Goal: Information Seeking & Learning: Learn about a topic

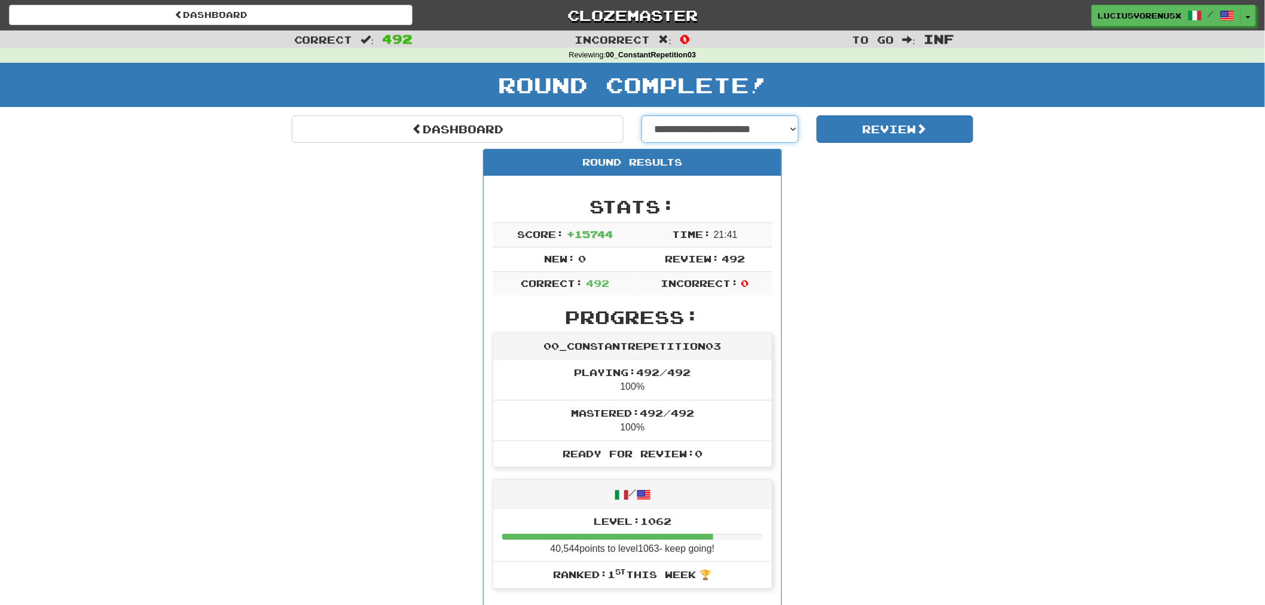
drag, startPoint x: 0, startPoint y: 0, endPoint x: 749, endPoint y: 120, distance: 759.0
click at [749, 120] on select "**********" at bounding box center [719, 128] width 157 height 27
select select "**********"
click at [641, 115] on select "**********" at bounding box center [719, 128] width 157 height 27
select select "**********"
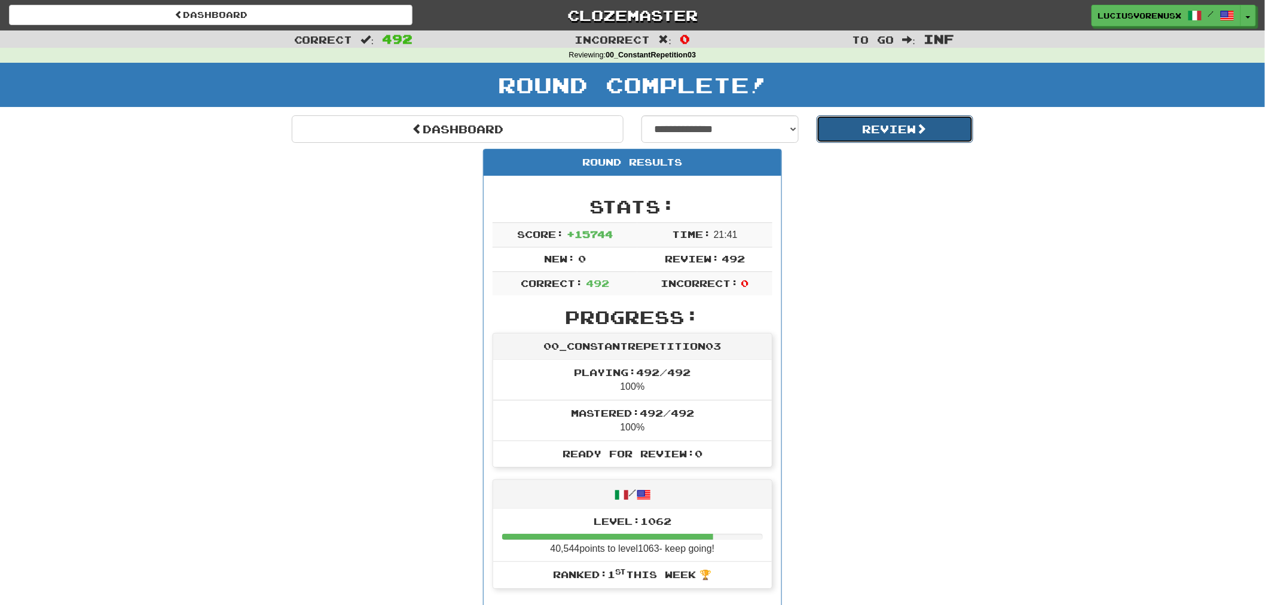
click at [861, 127] on button "Review" at bounding box center [894, 128] width 157 height 27
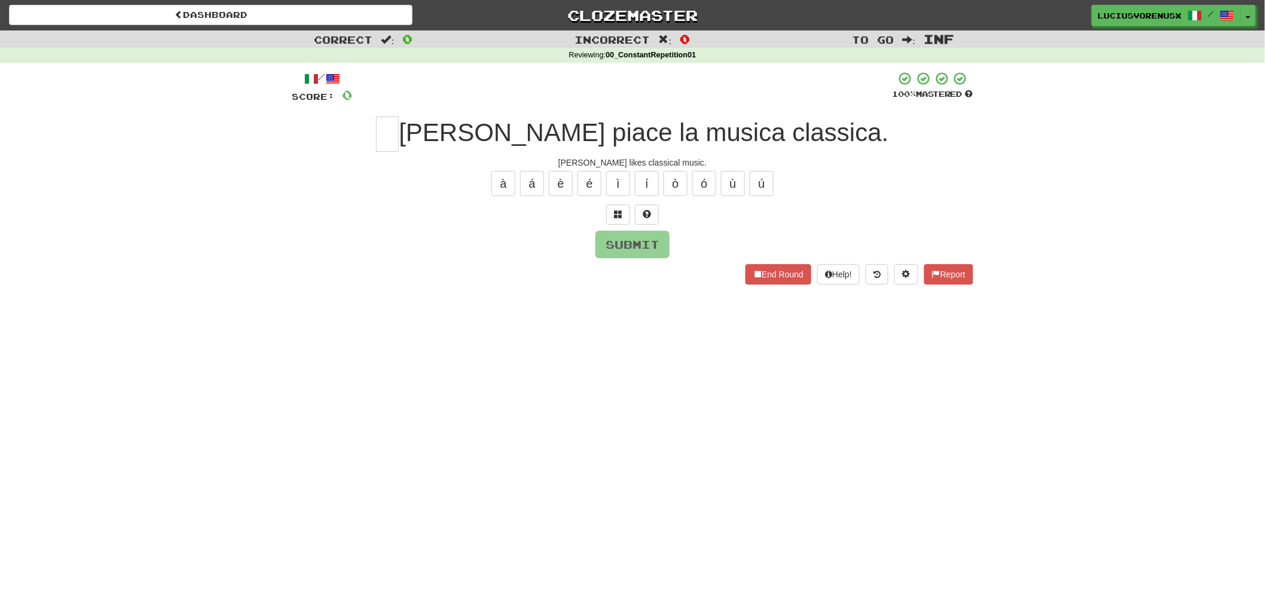
click at [81, 301] on div "Correct : 0 Incorrect : 0 To go : Inf Reviewing : 00_ConstantRepetition01 / Sco…" at bounding box center [632, 165] width 1265 height 271
click at [399, 130] on input "text" at bounding box center [387, 134] width 23 height 35
type input "*"
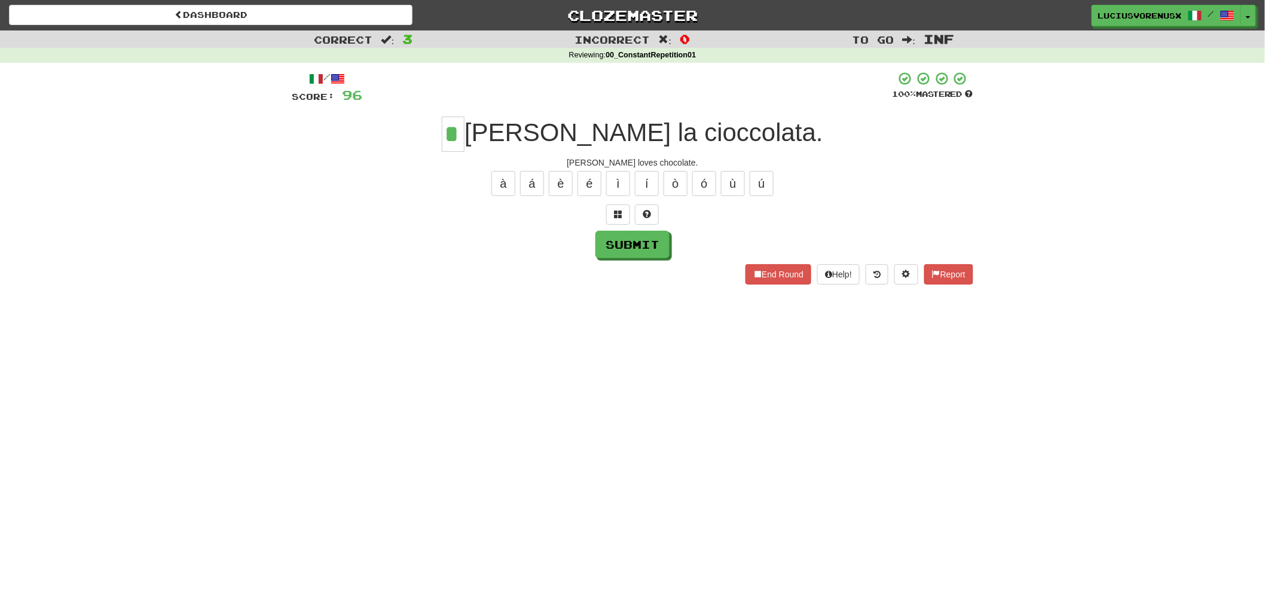
type input "*"
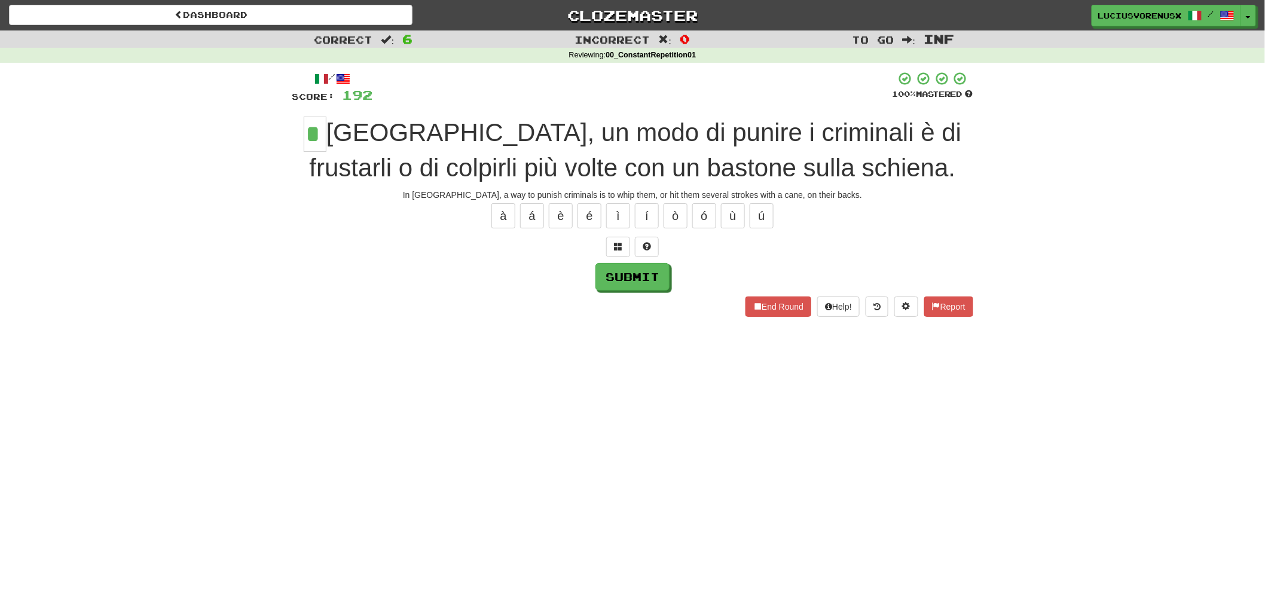
type input "*"
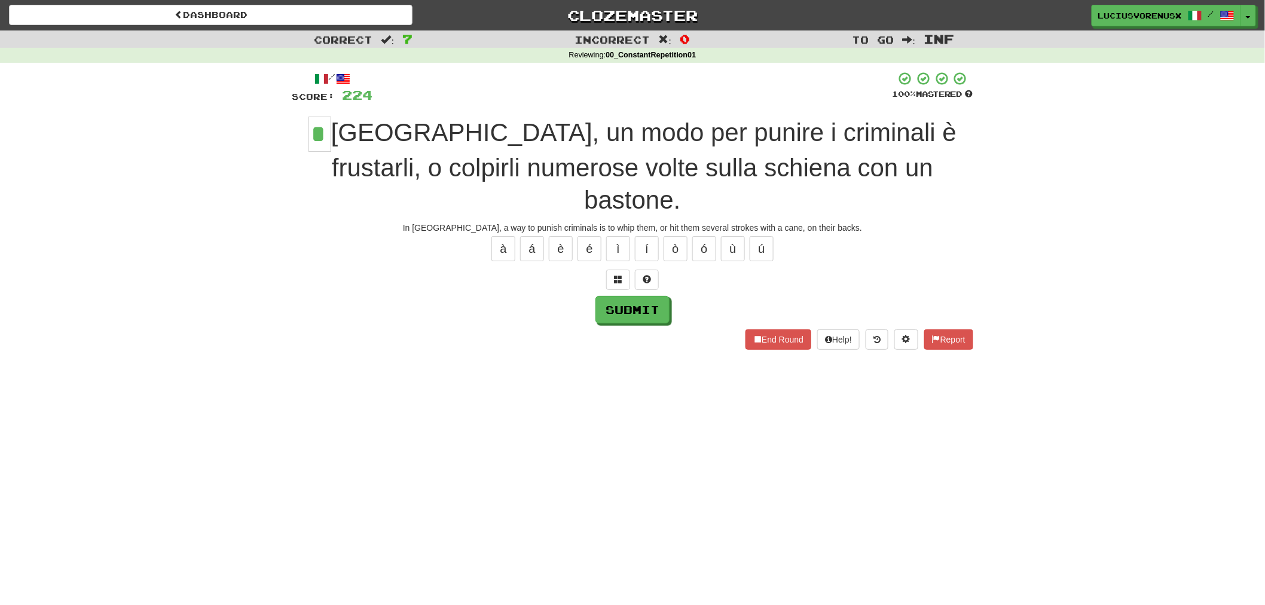
type input "*"
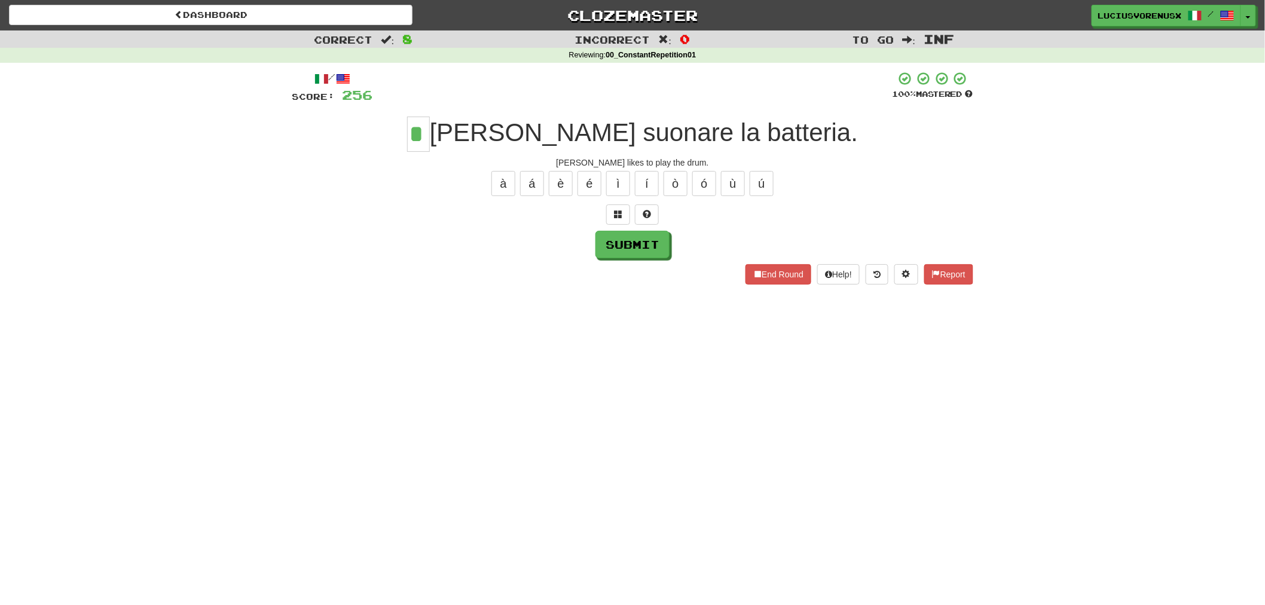
type input "*"
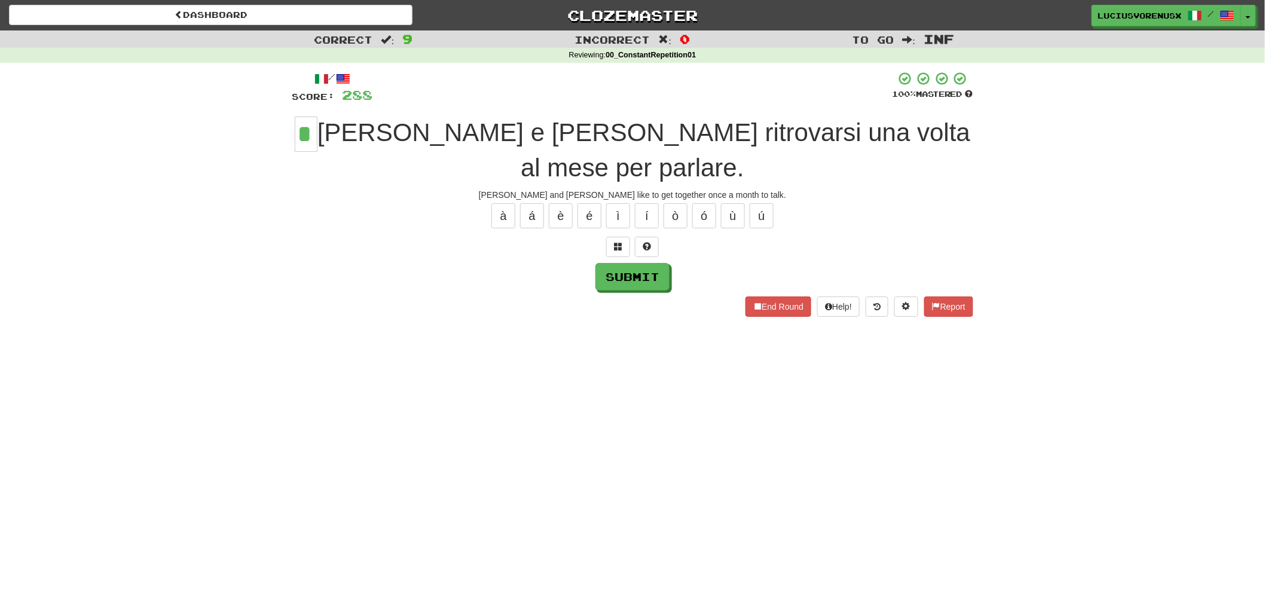
type input "*"
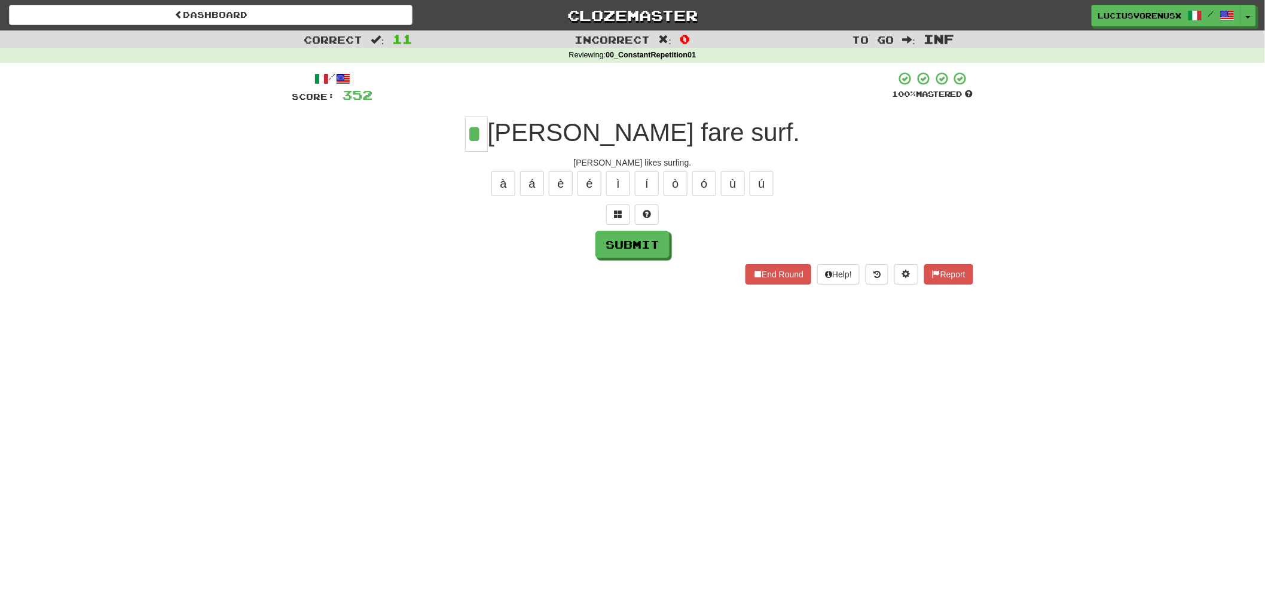
type input "*"
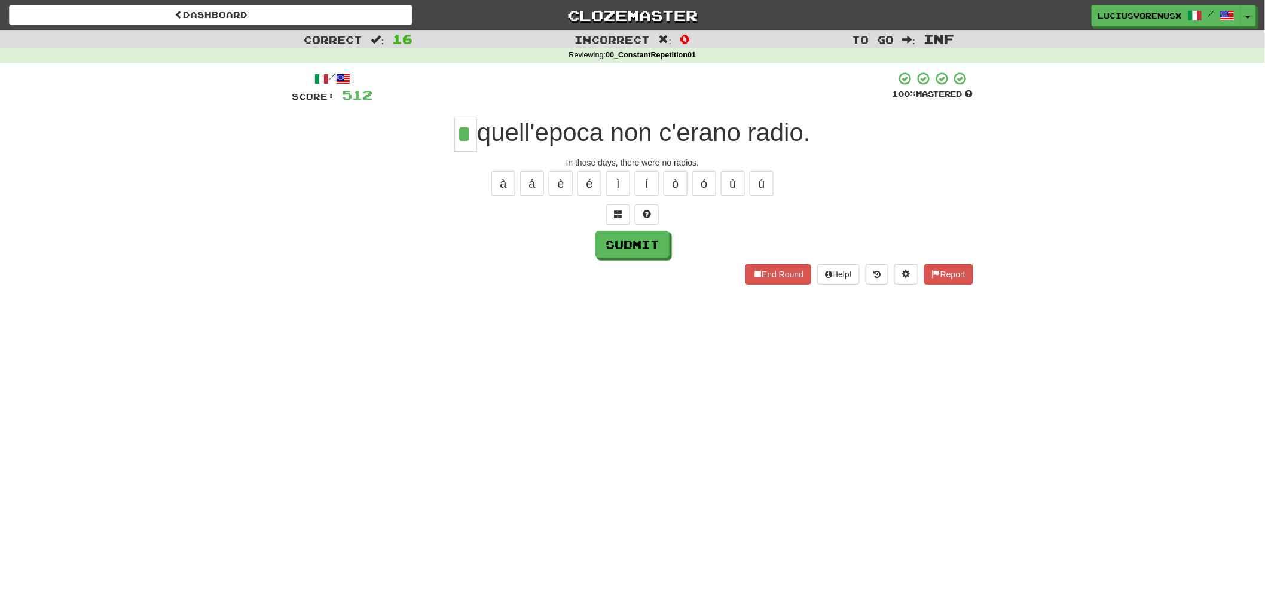
type input "*"
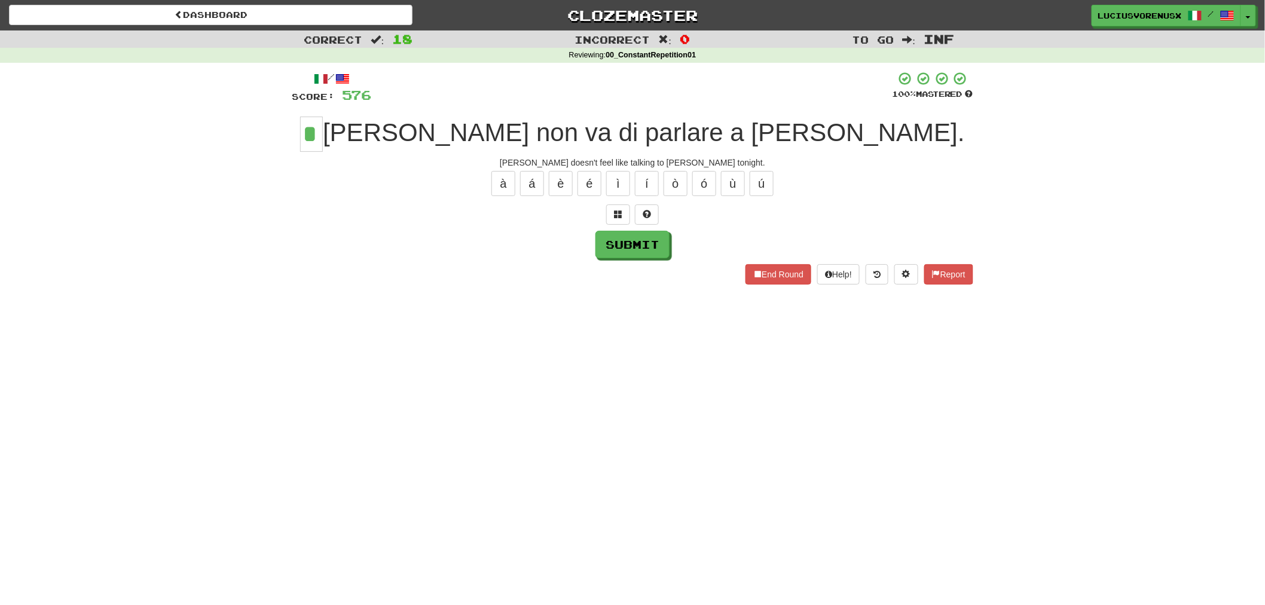
type input "*"
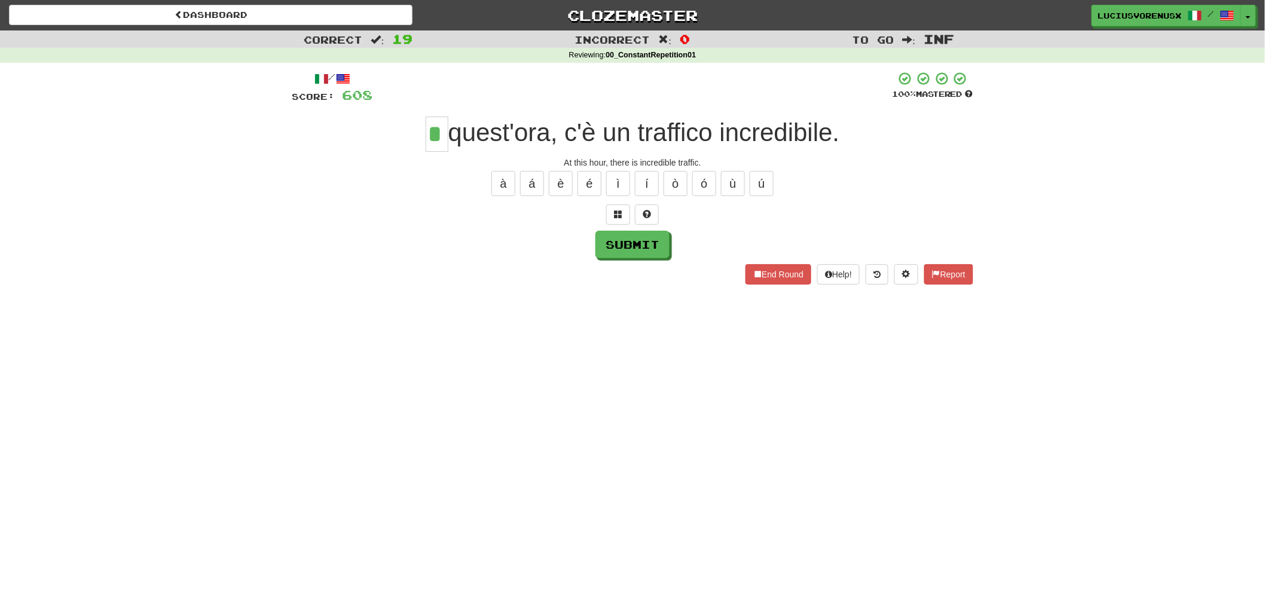
type input "*"
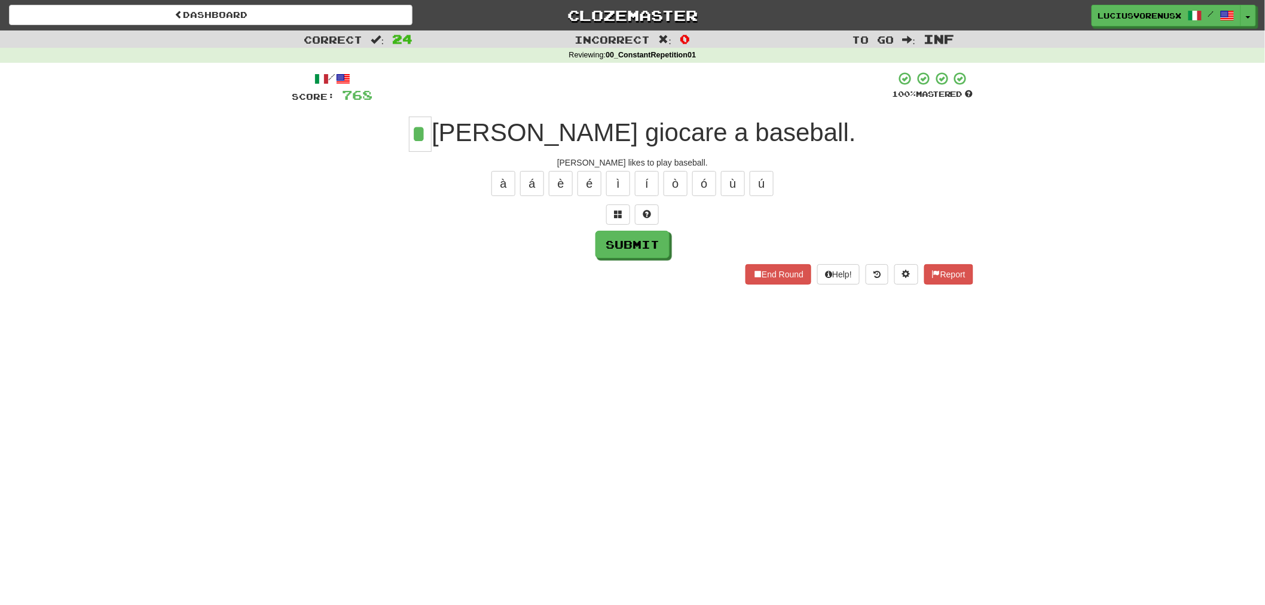
type input "*"
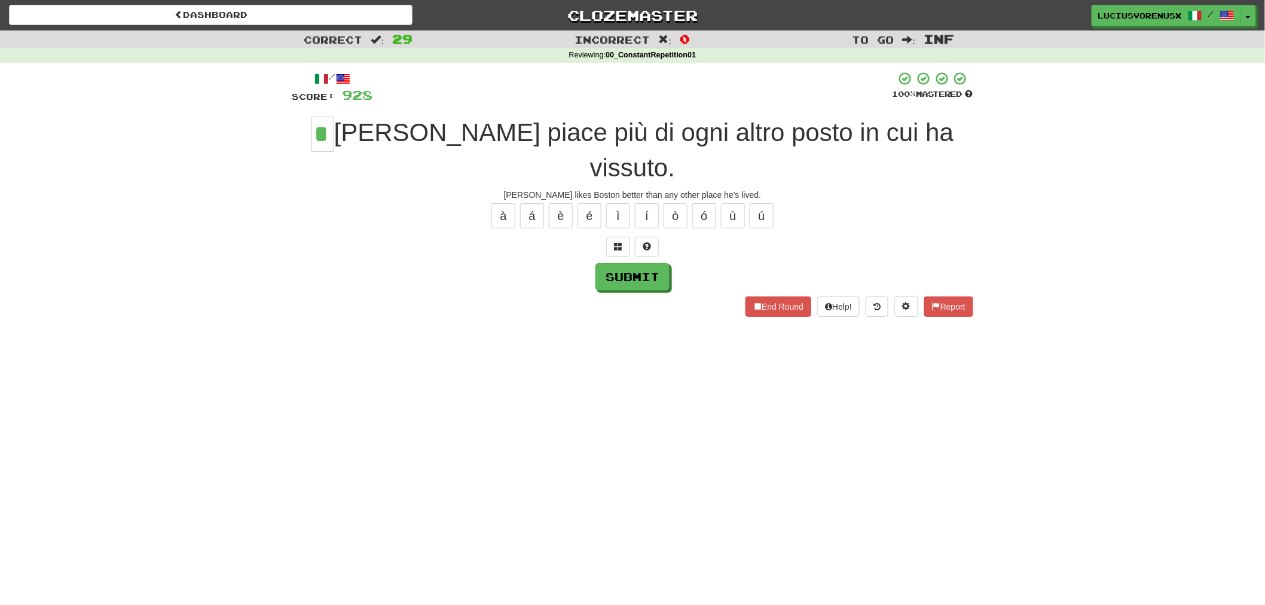
type input "*"
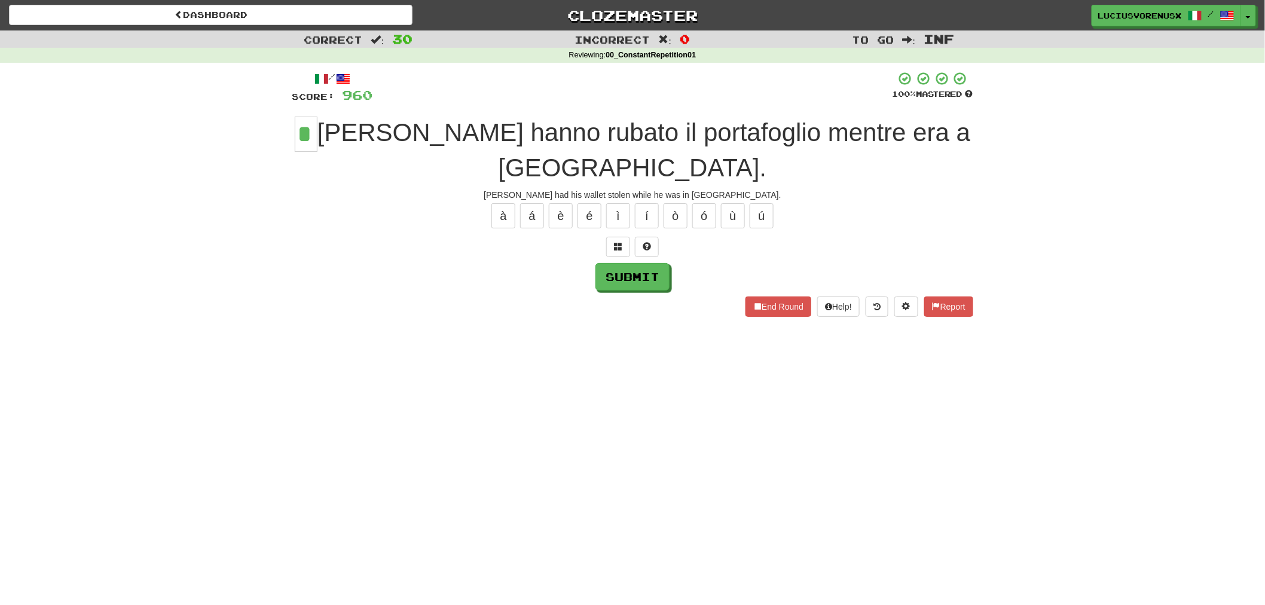
type input "*"
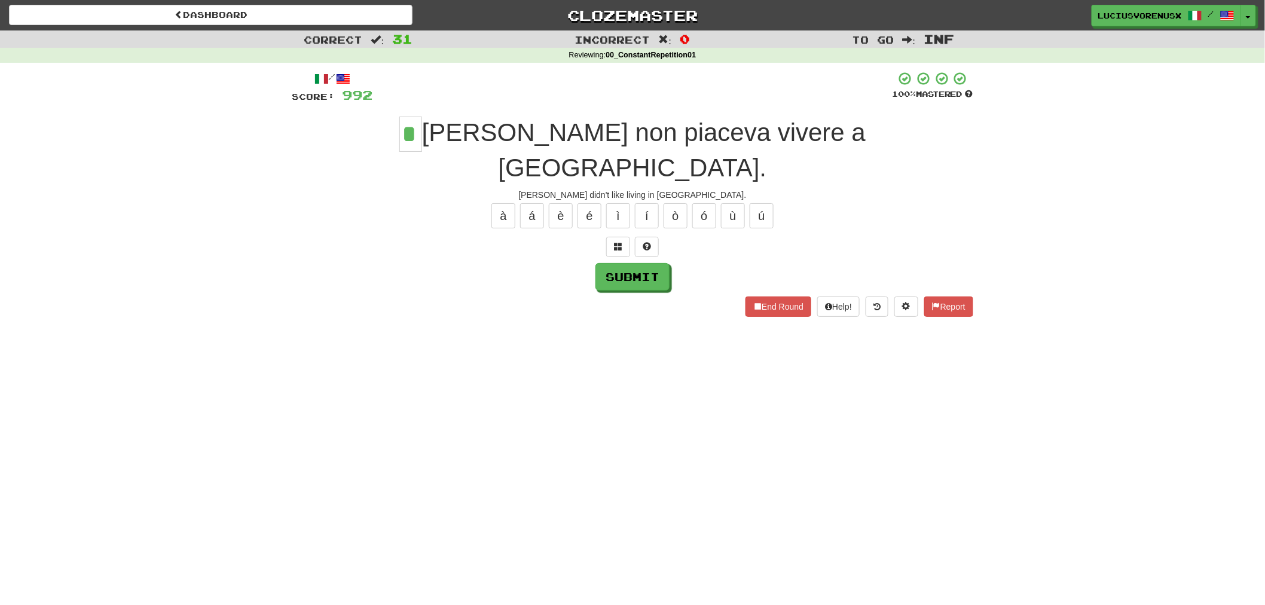
type input "*"
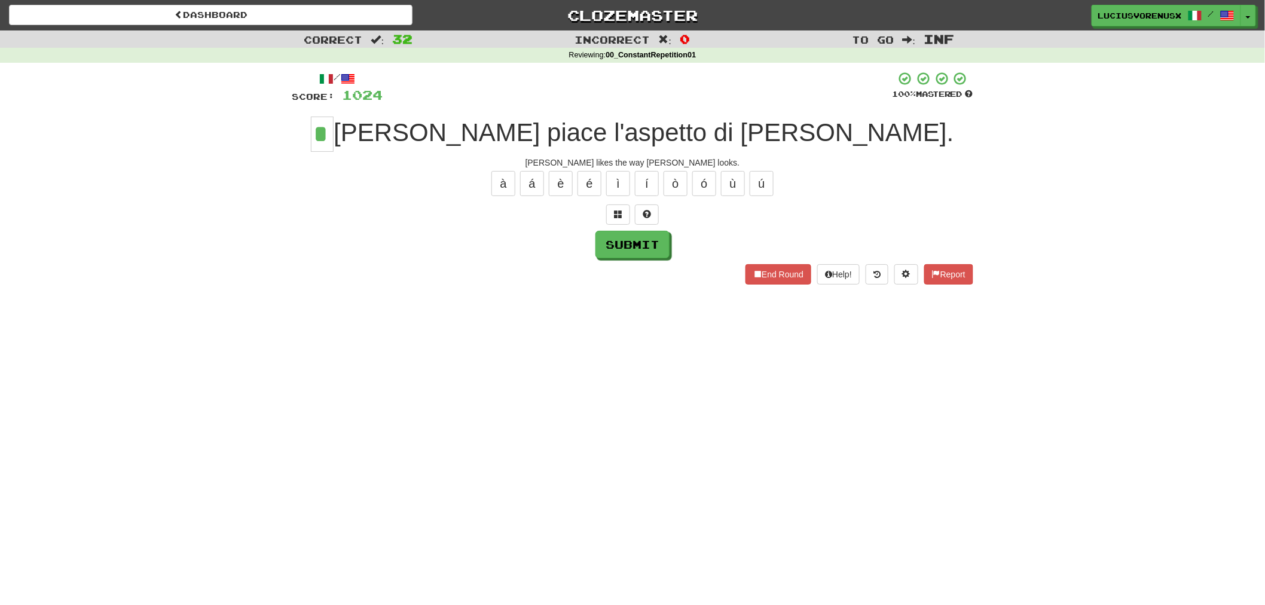
type input "*"
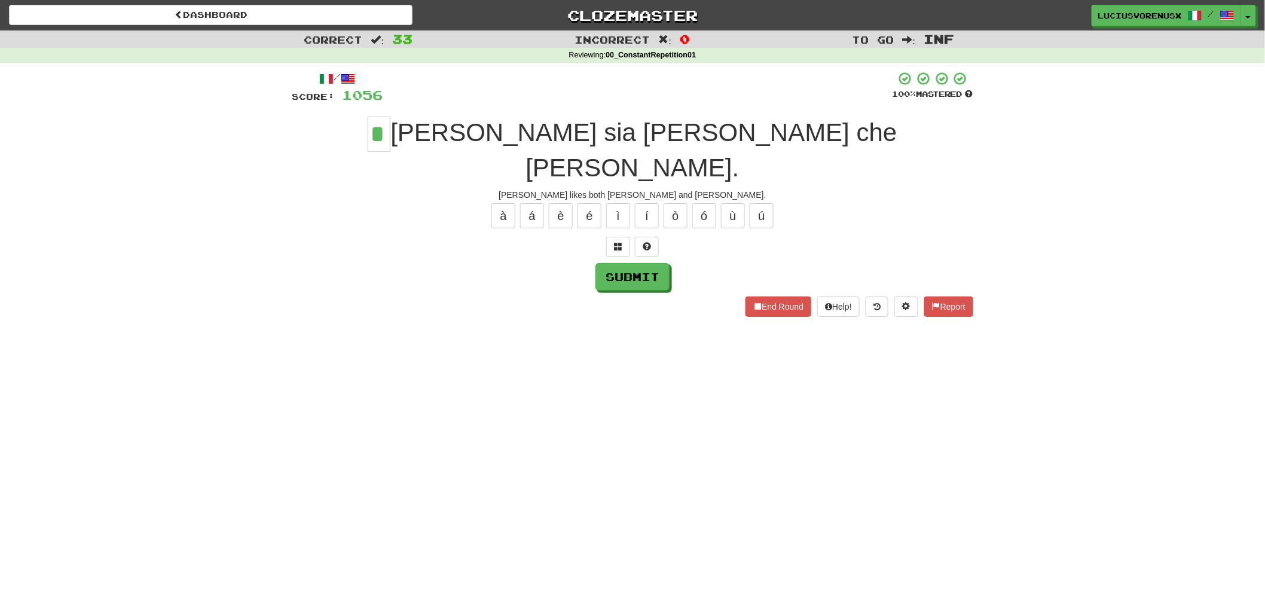
type input "*"
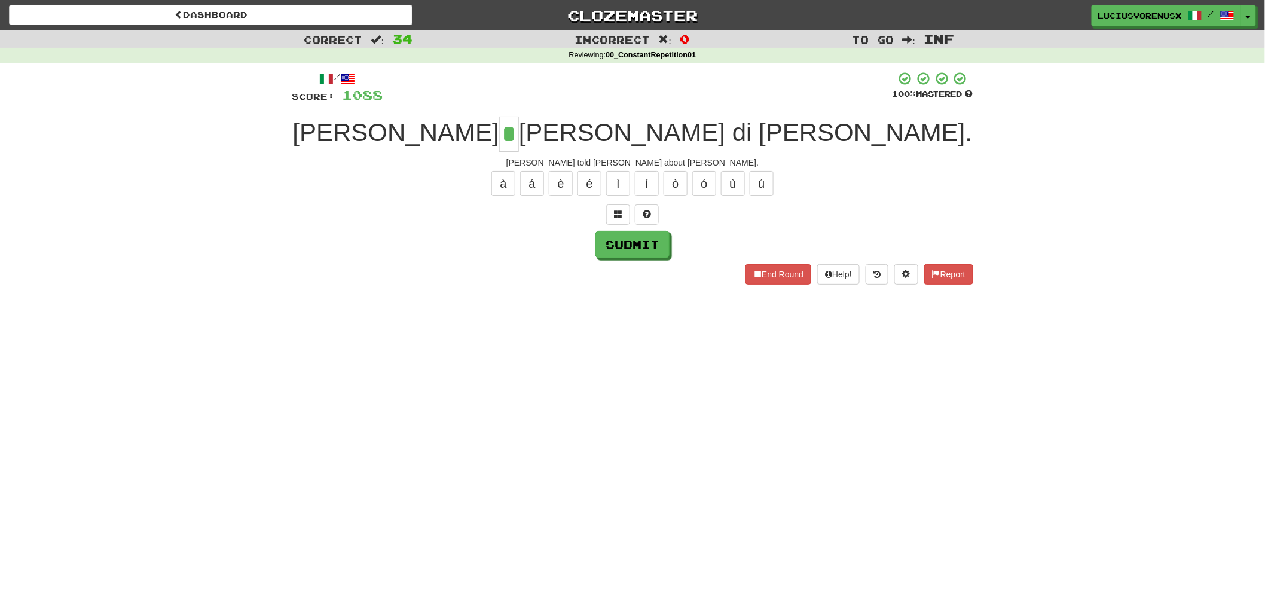
type input "*"
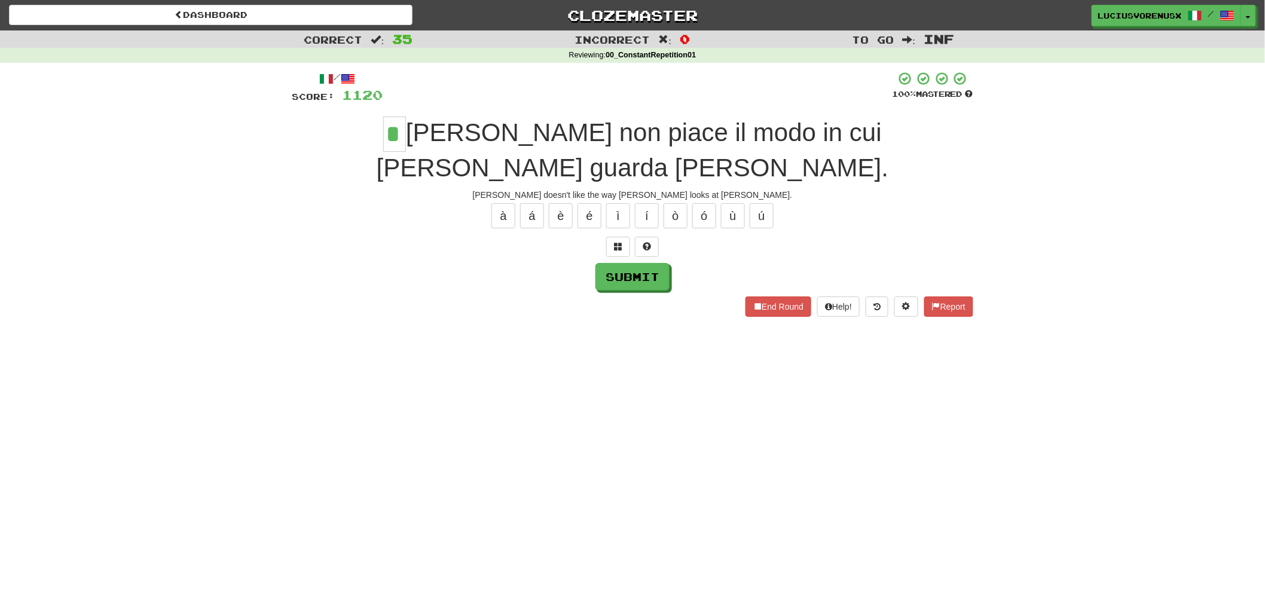
type input "*"
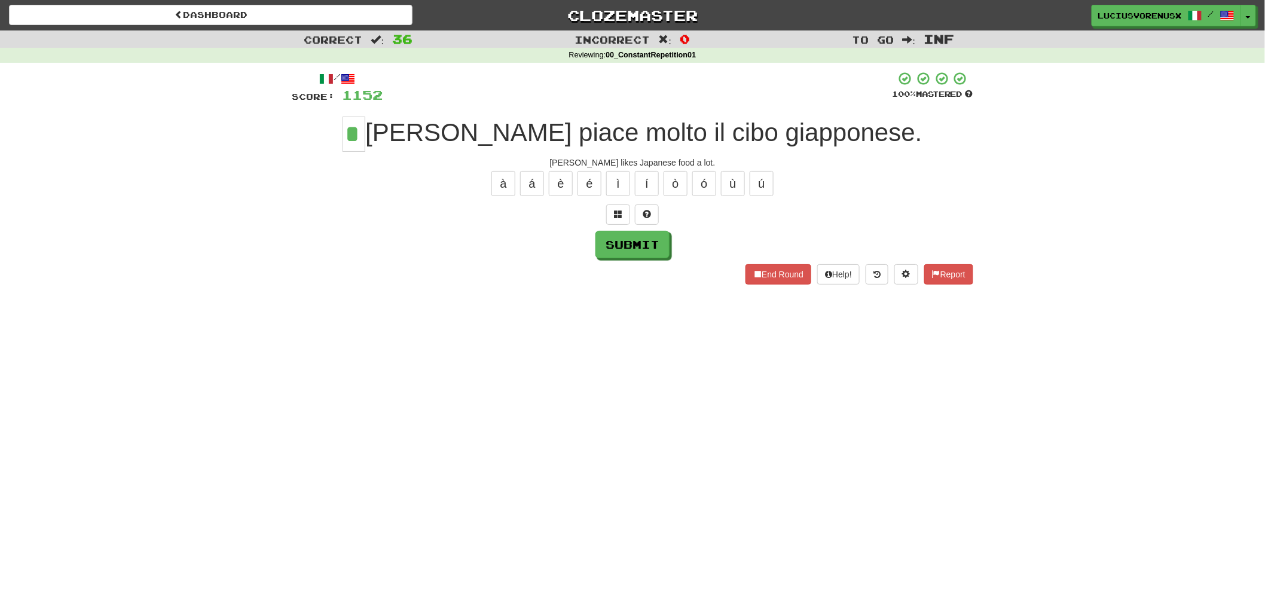
type input "*"
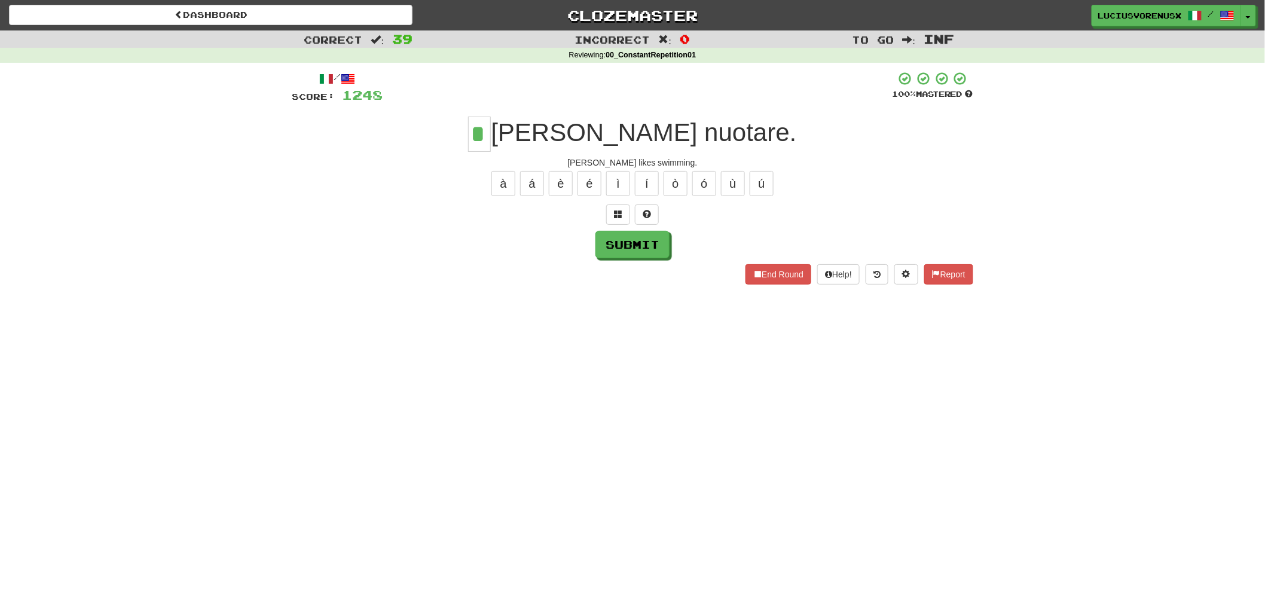
type input "*"
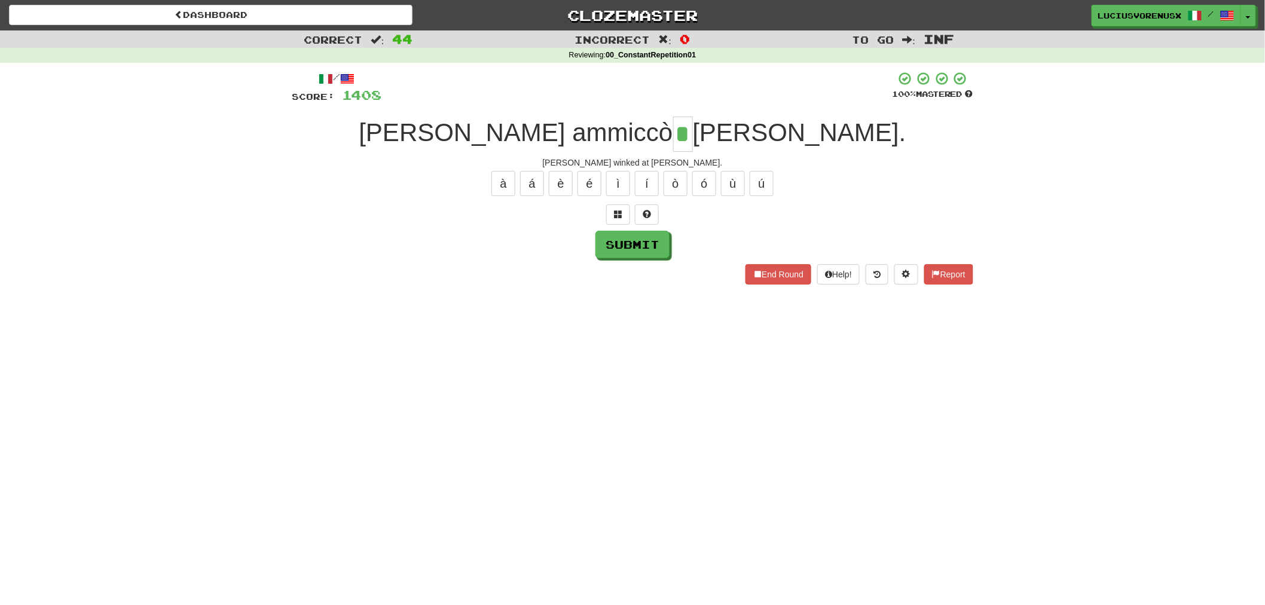
type input "*"
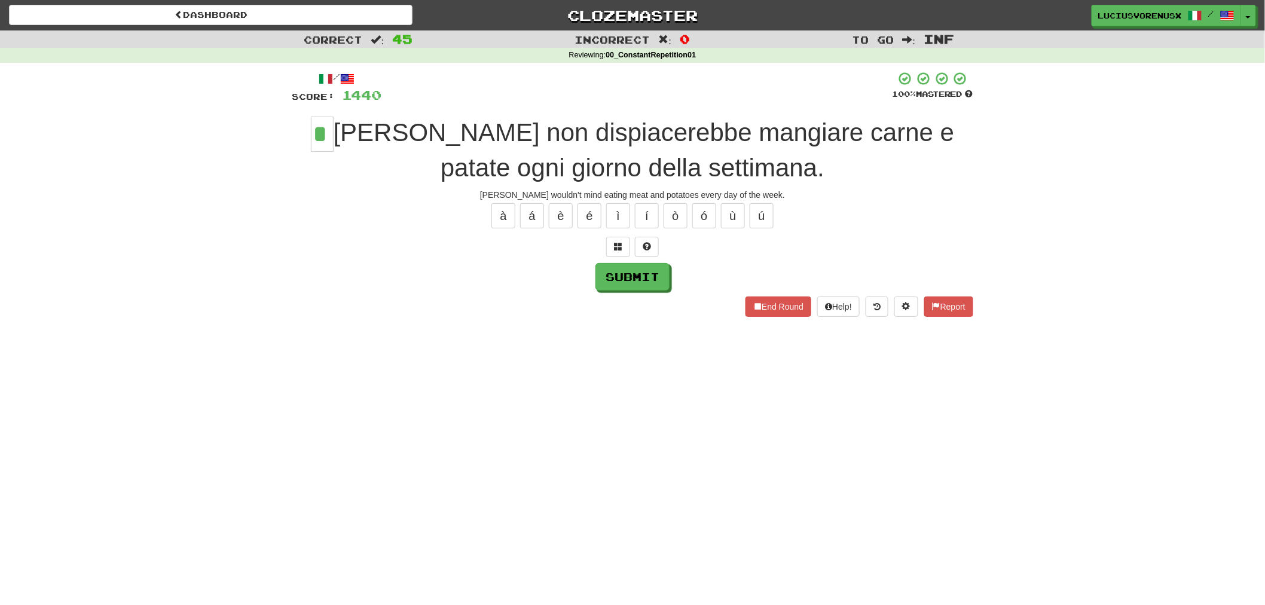
type input "*"
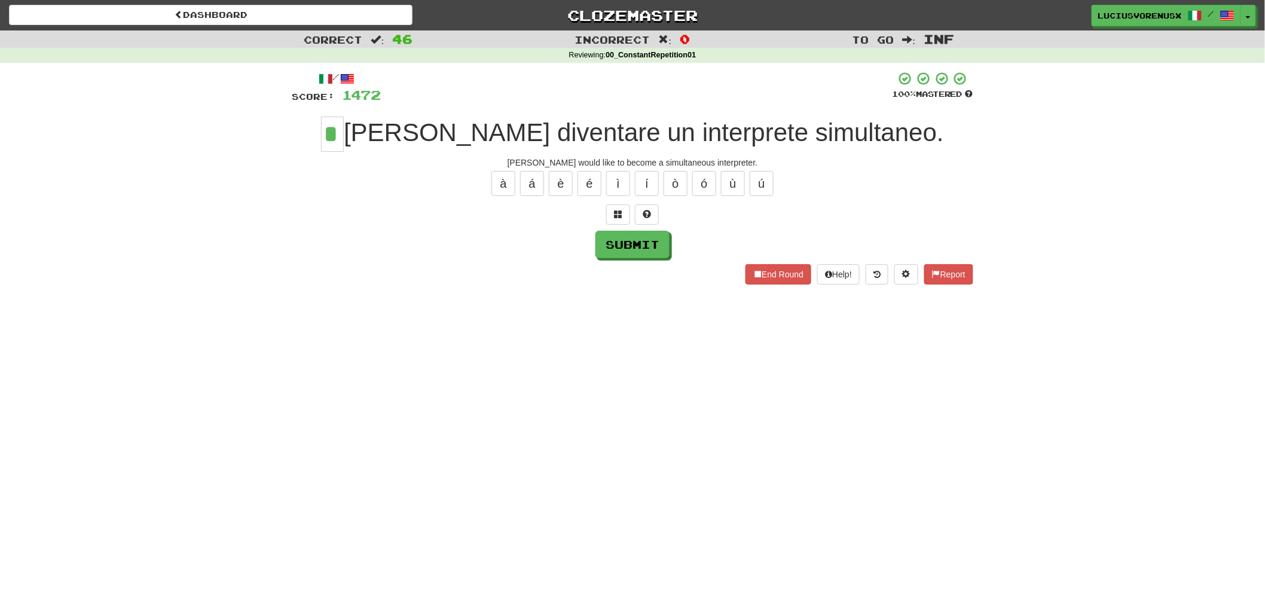
type input "*"
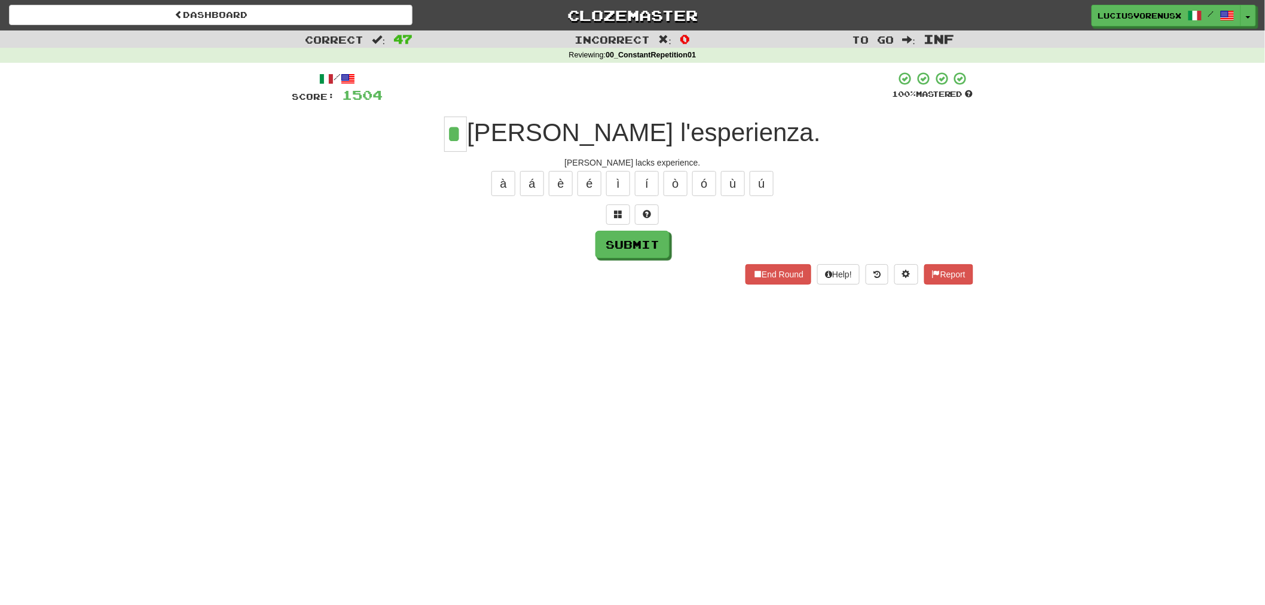
type input "*"
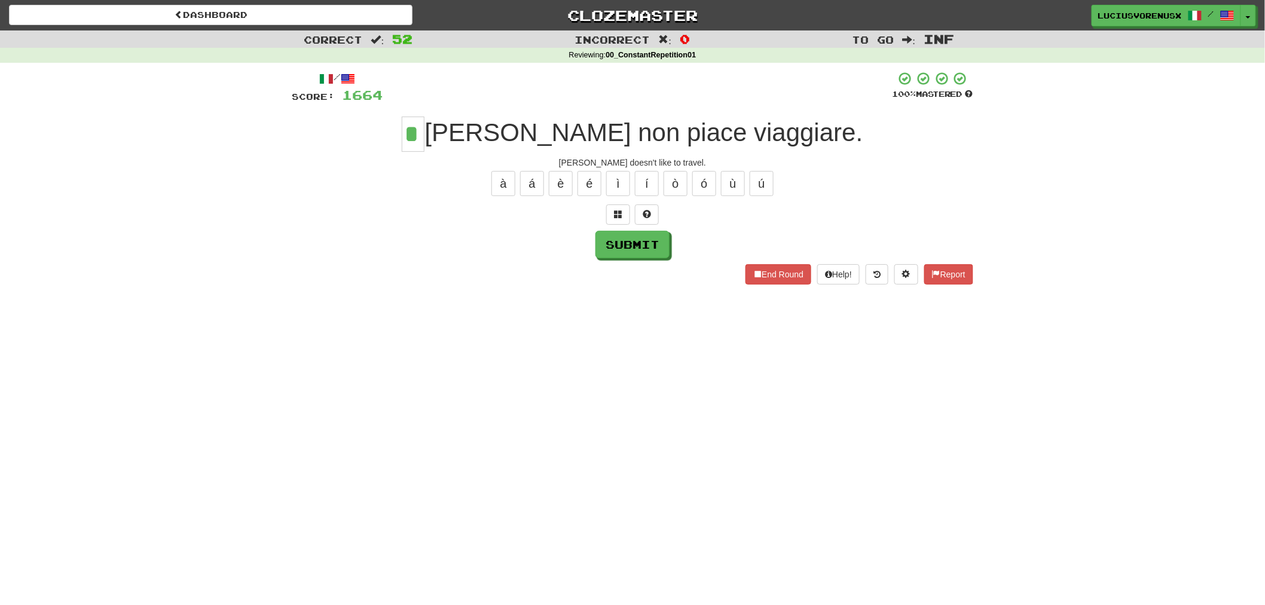
type input "*"
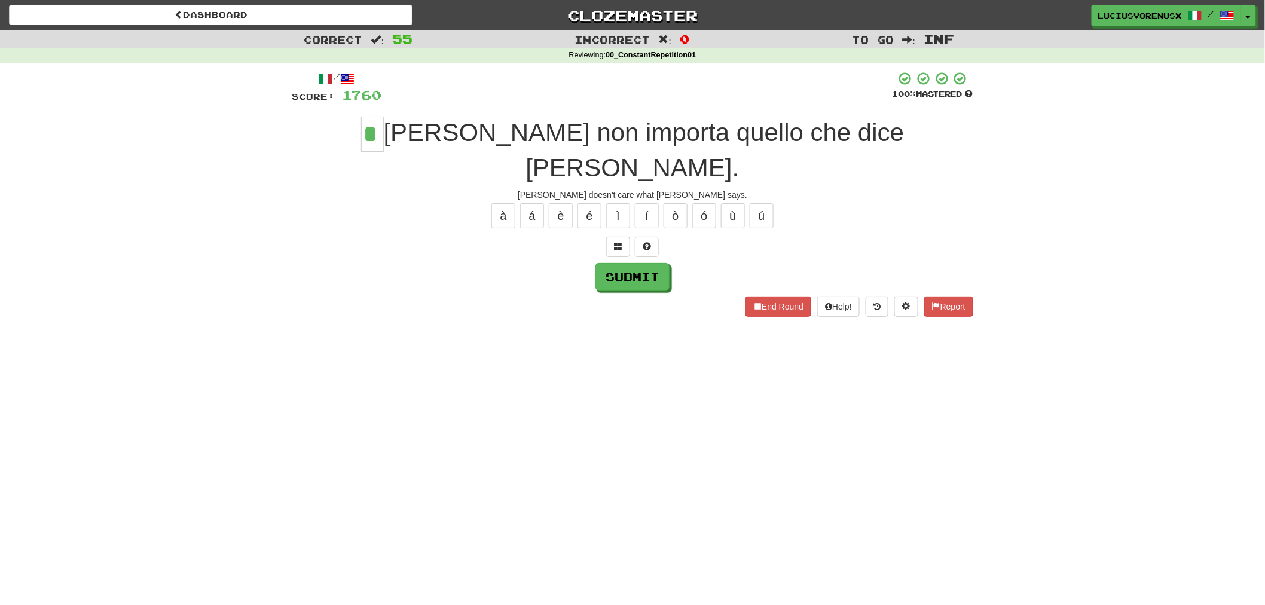
type input "*"
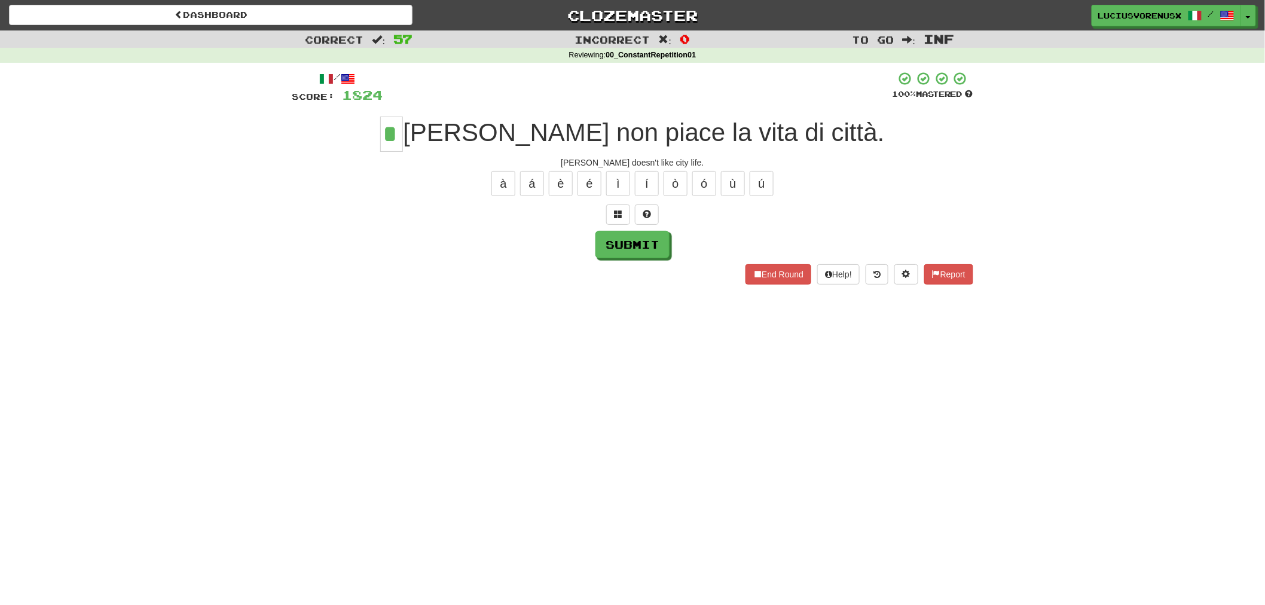
type input "*"
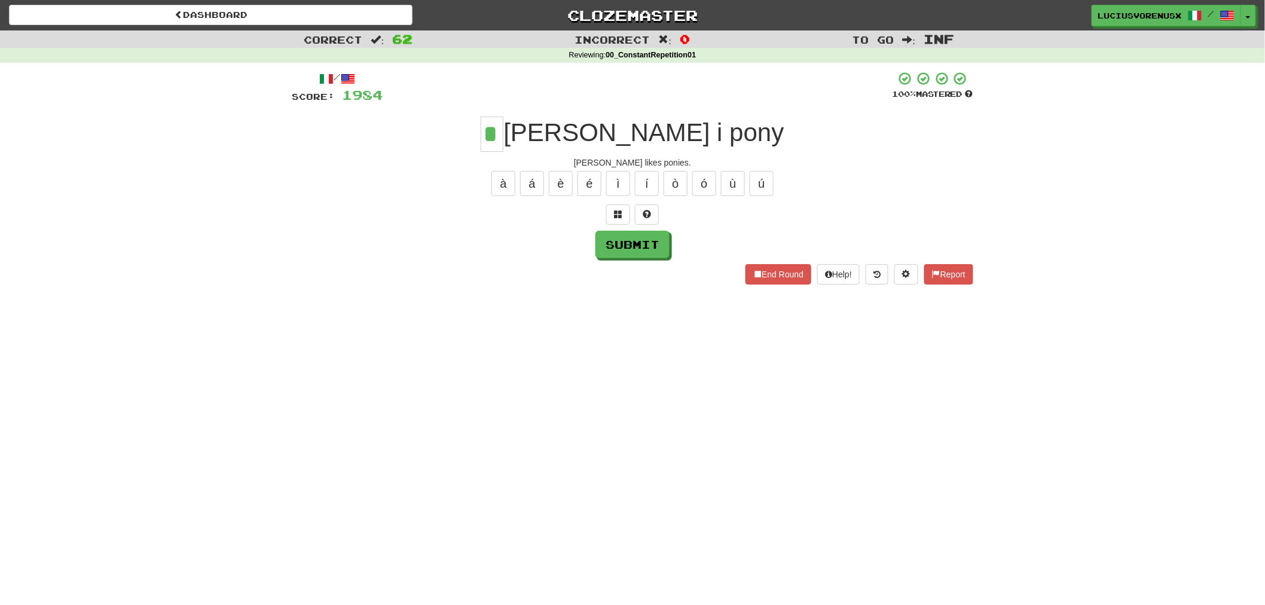
type input "*"
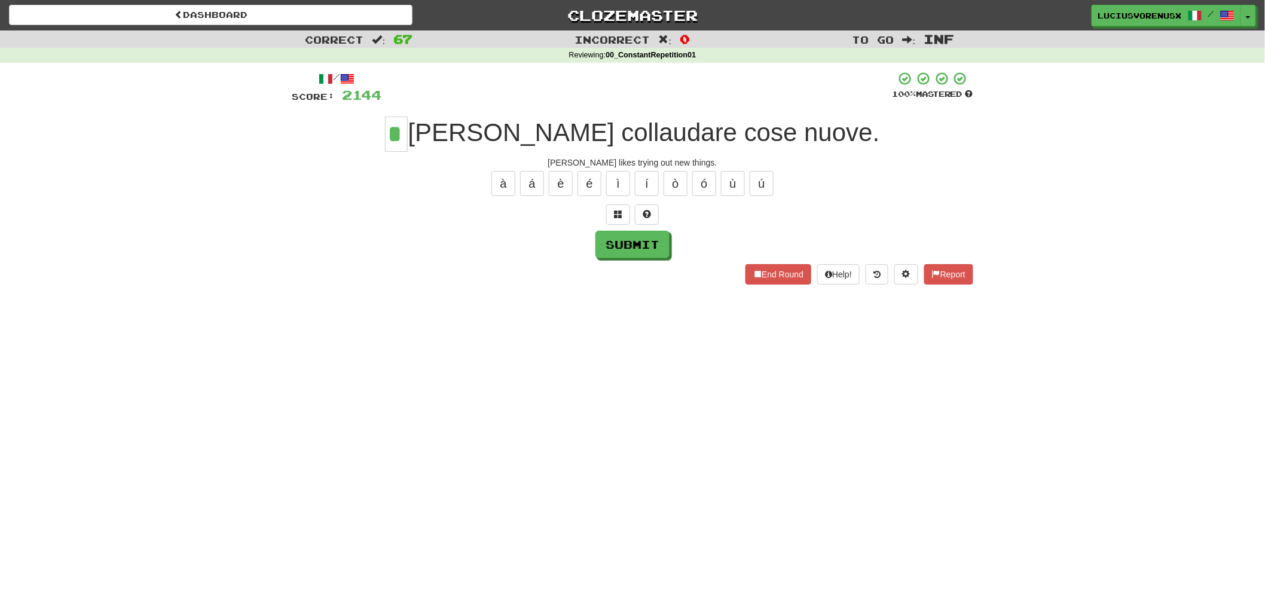
type input "*"
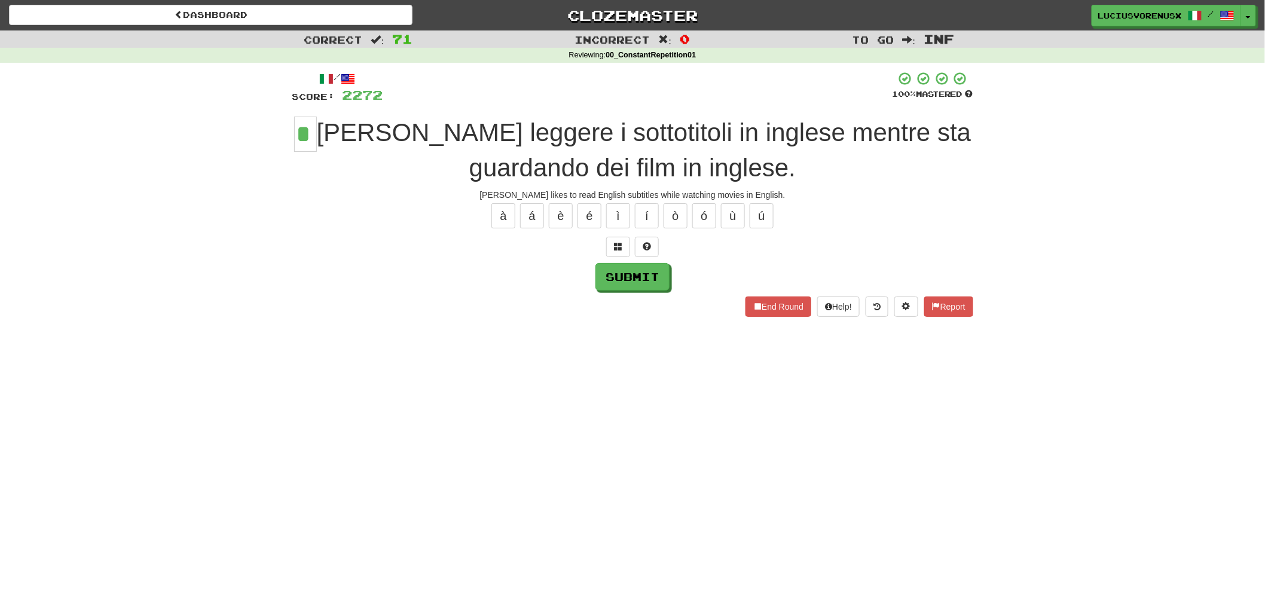
type input "*"
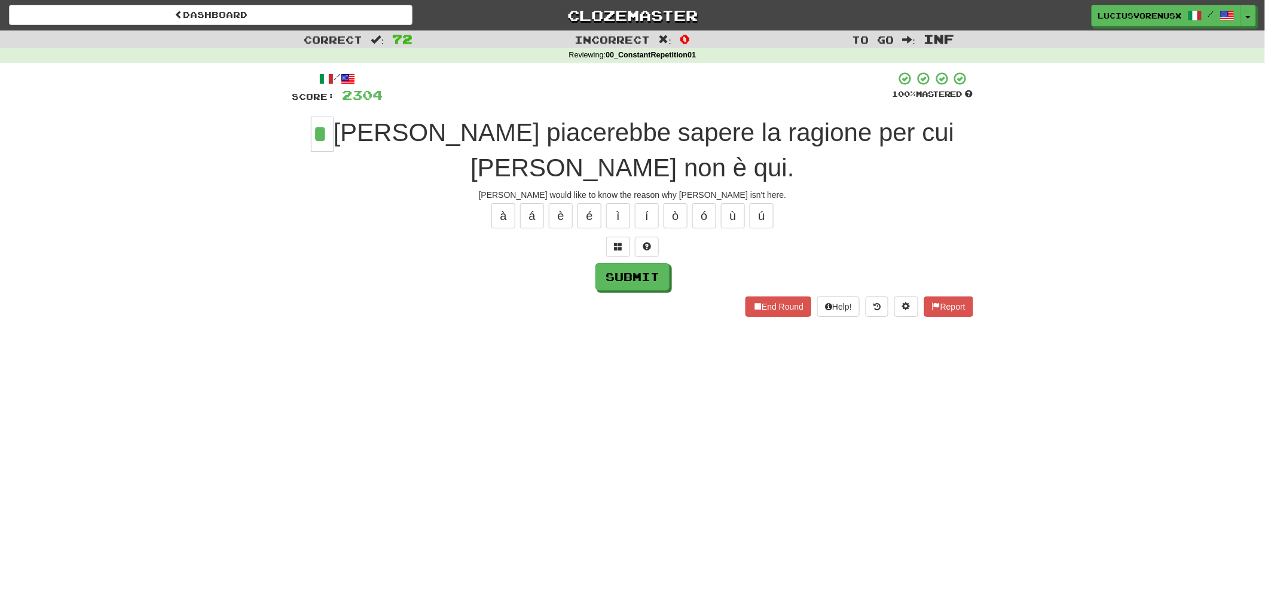
type input "*"
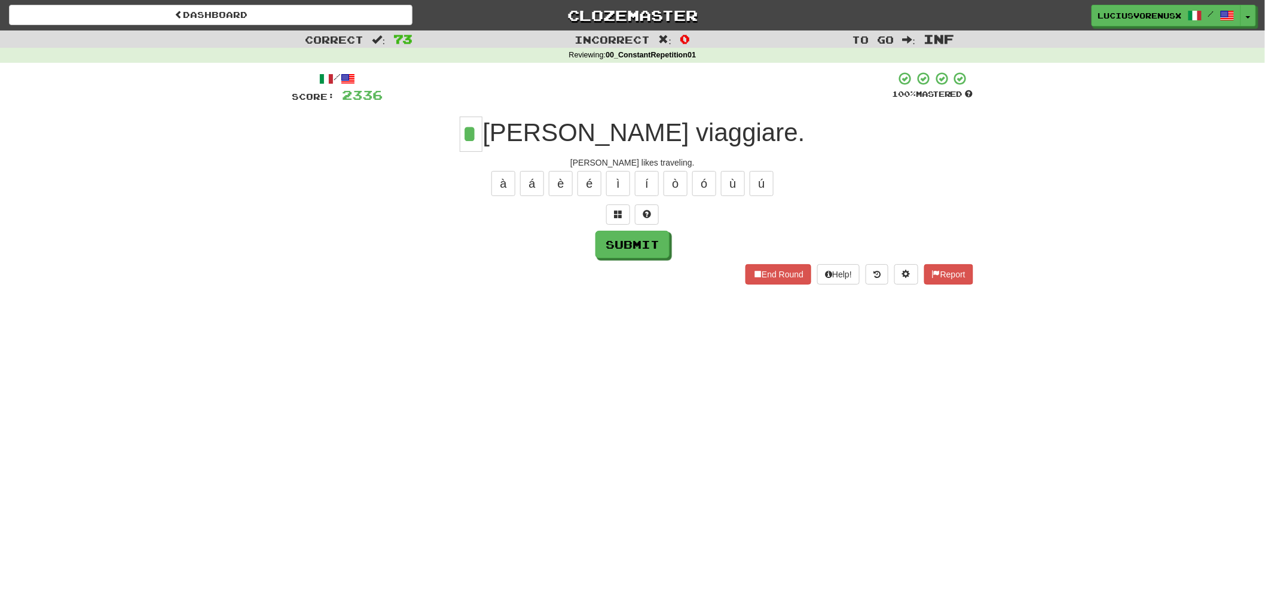
type input "*"
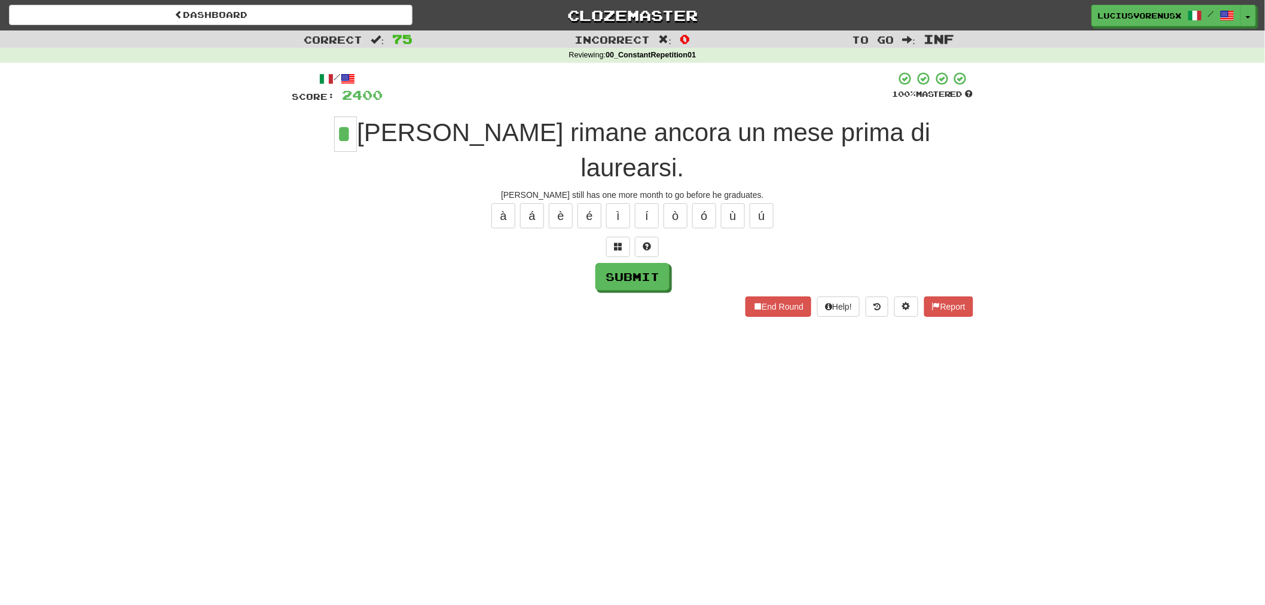
type input "*"
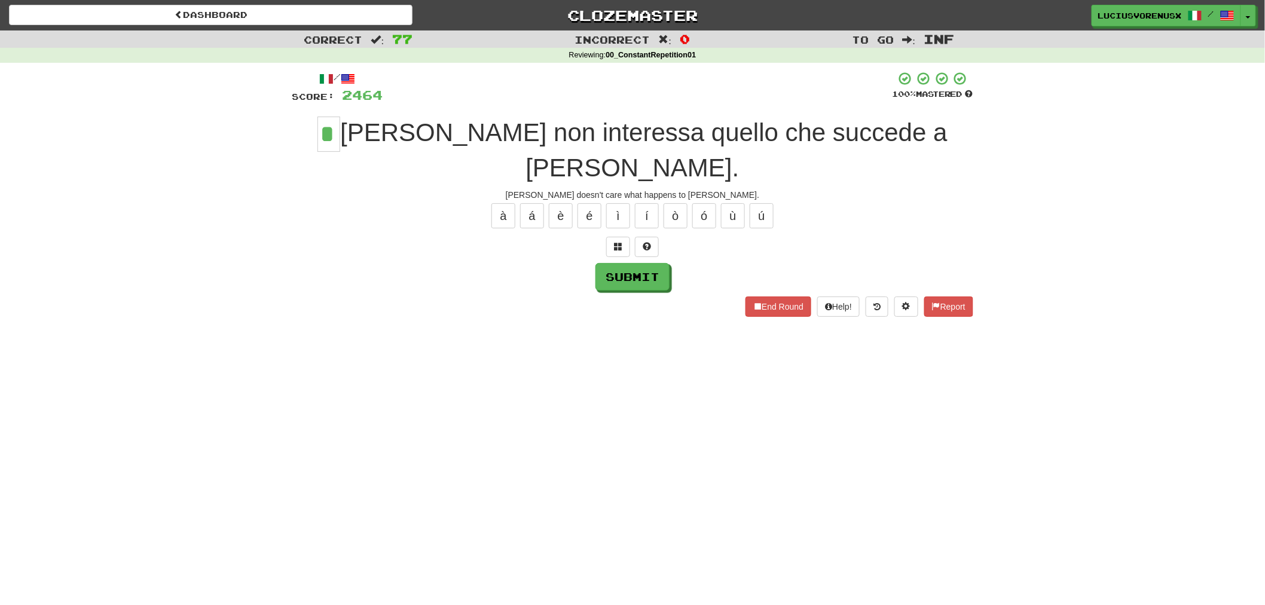
type input "*"
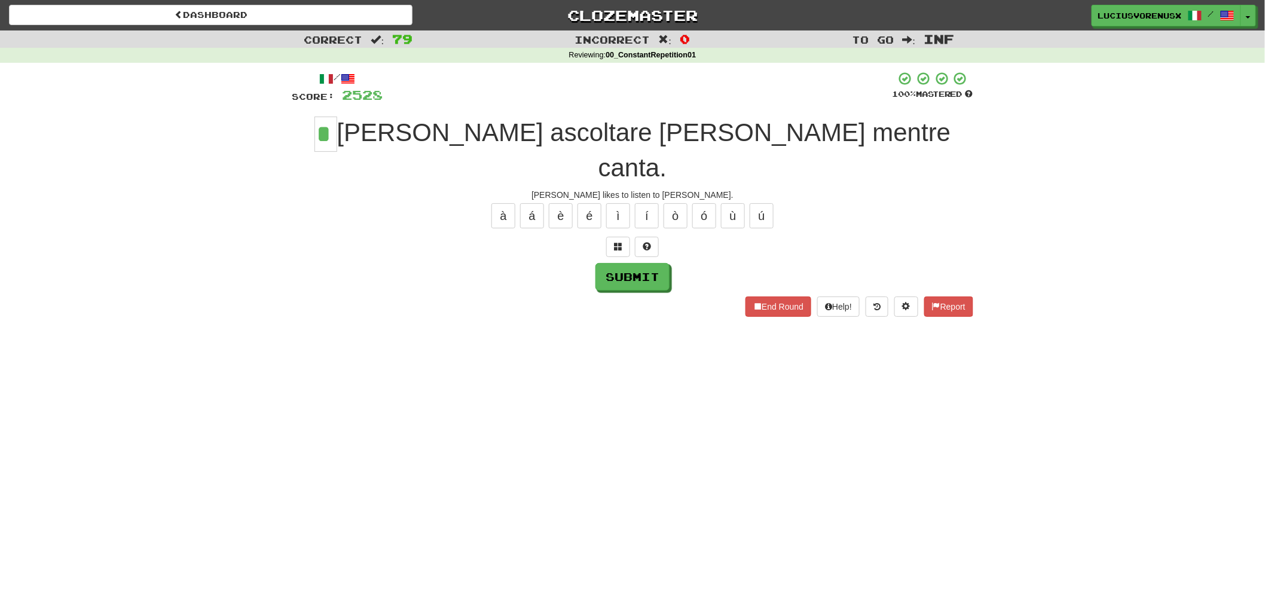
type input "*"
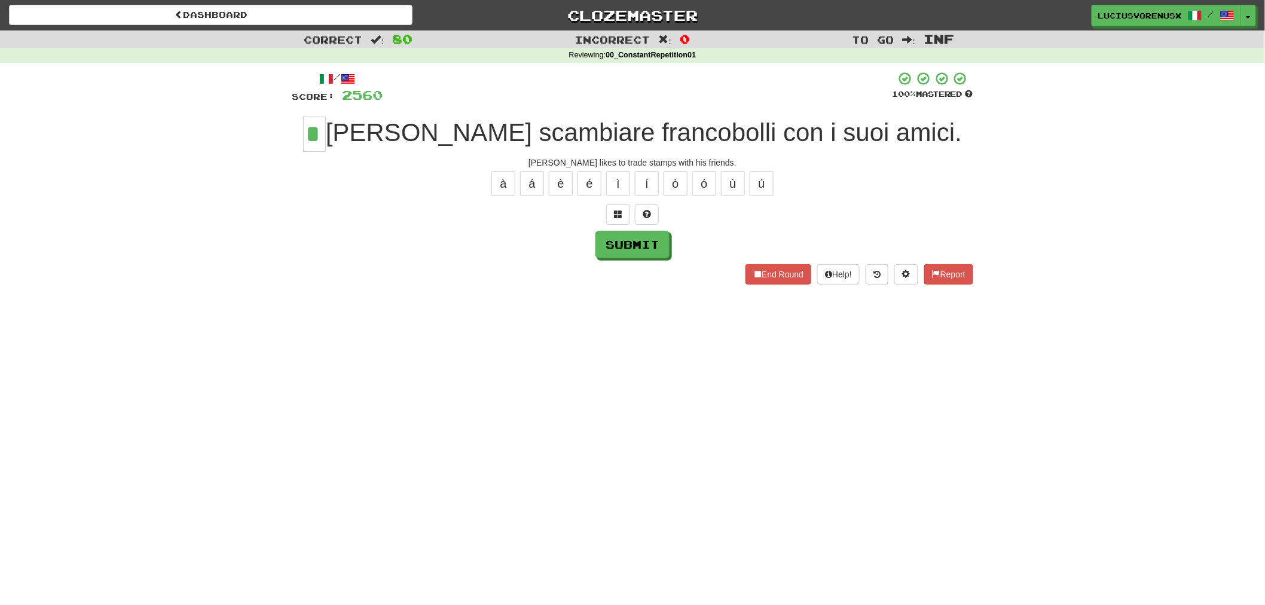
type input "*"
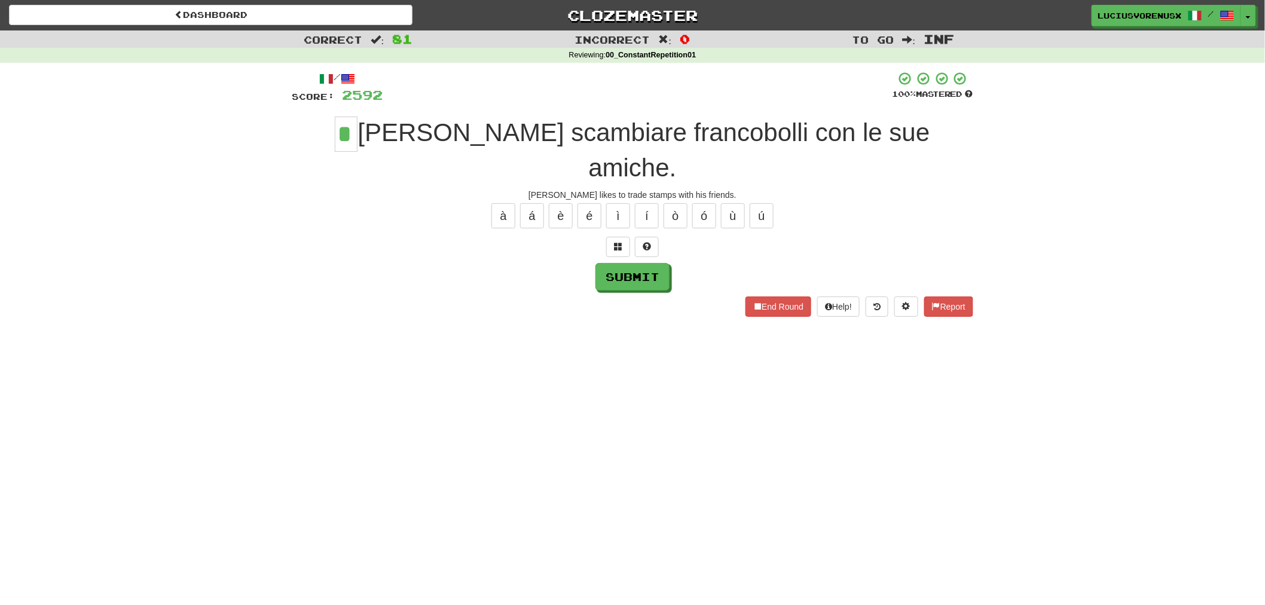
type input "*"
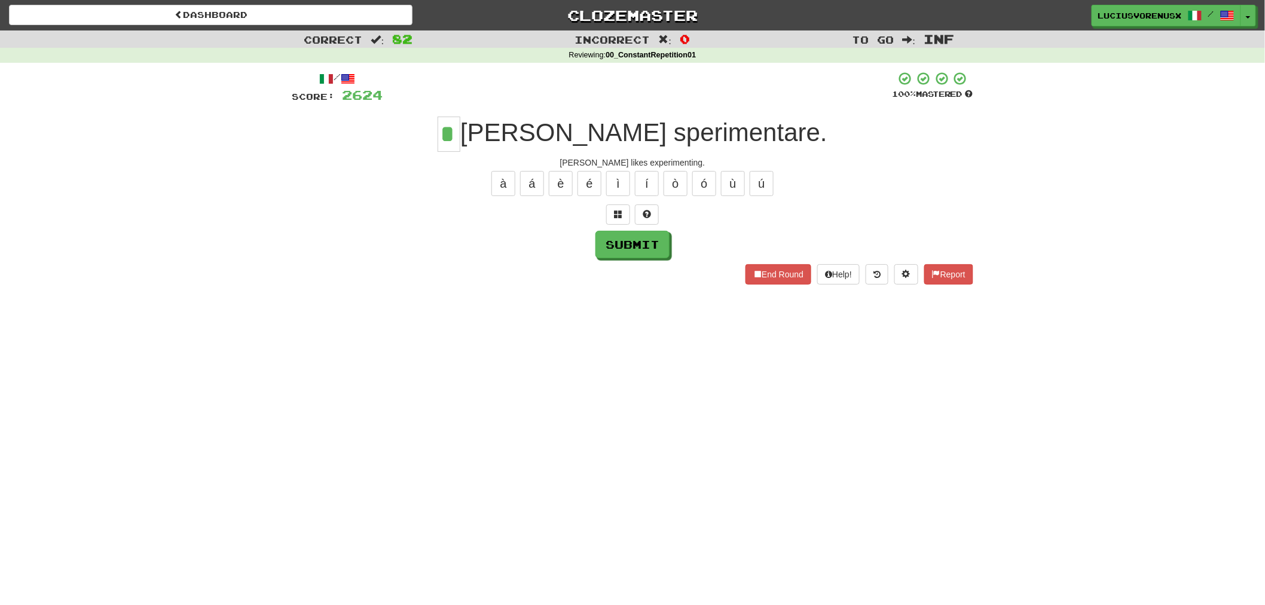
type input "*"
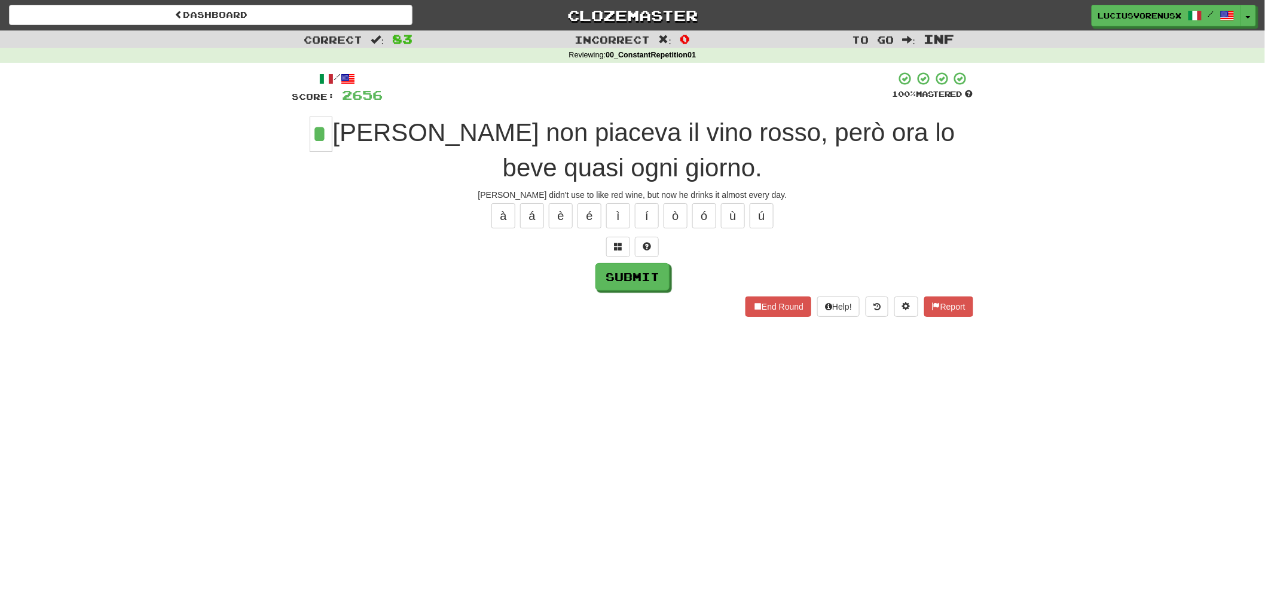
type input "*"
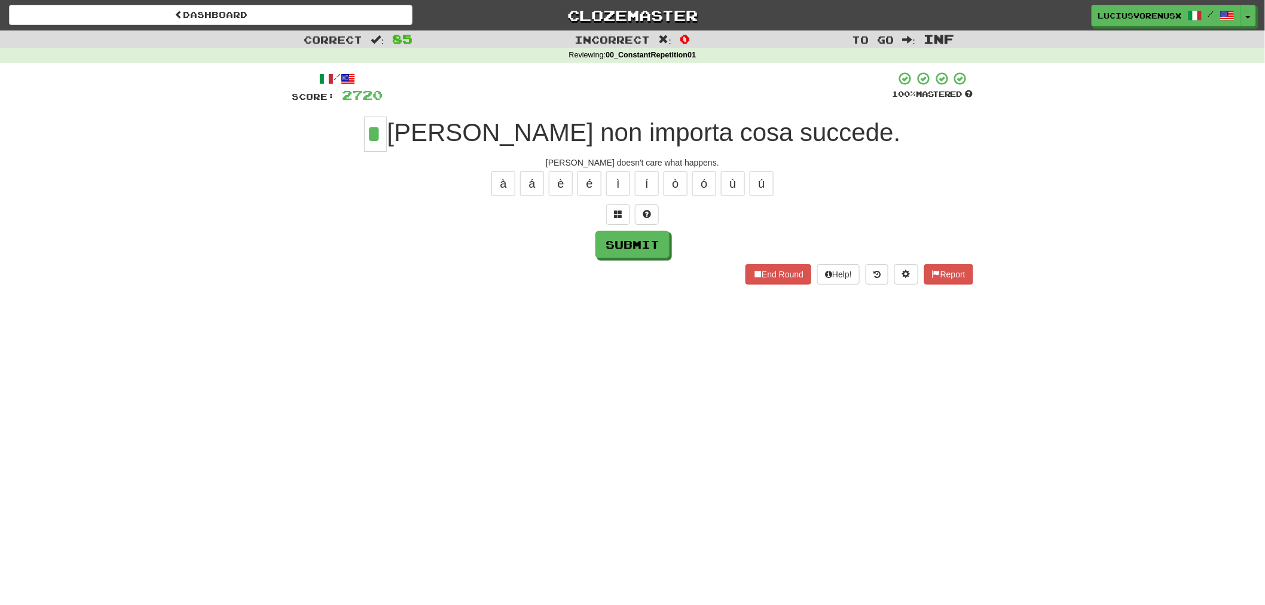
type input "*"
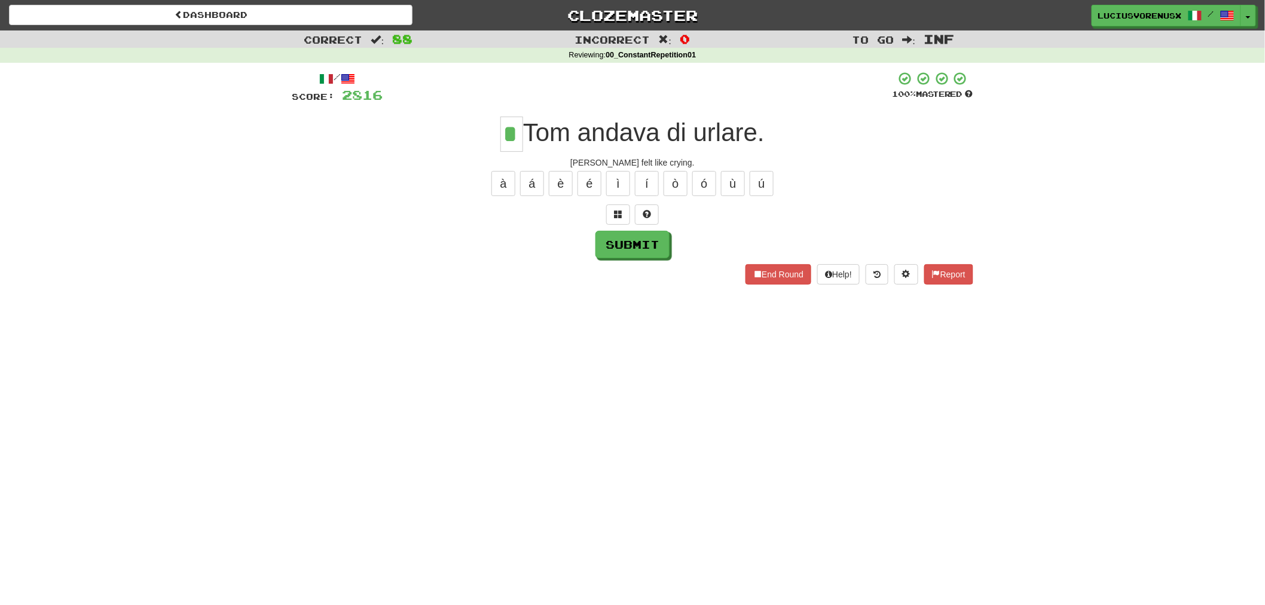
type input "*"
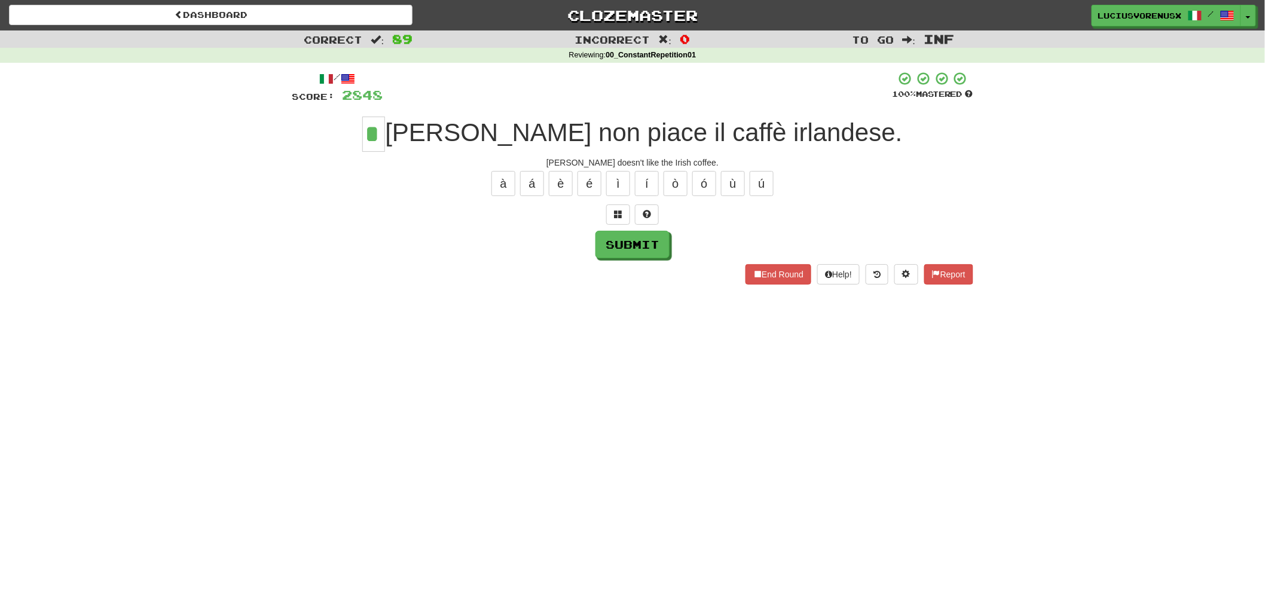
type input "*"
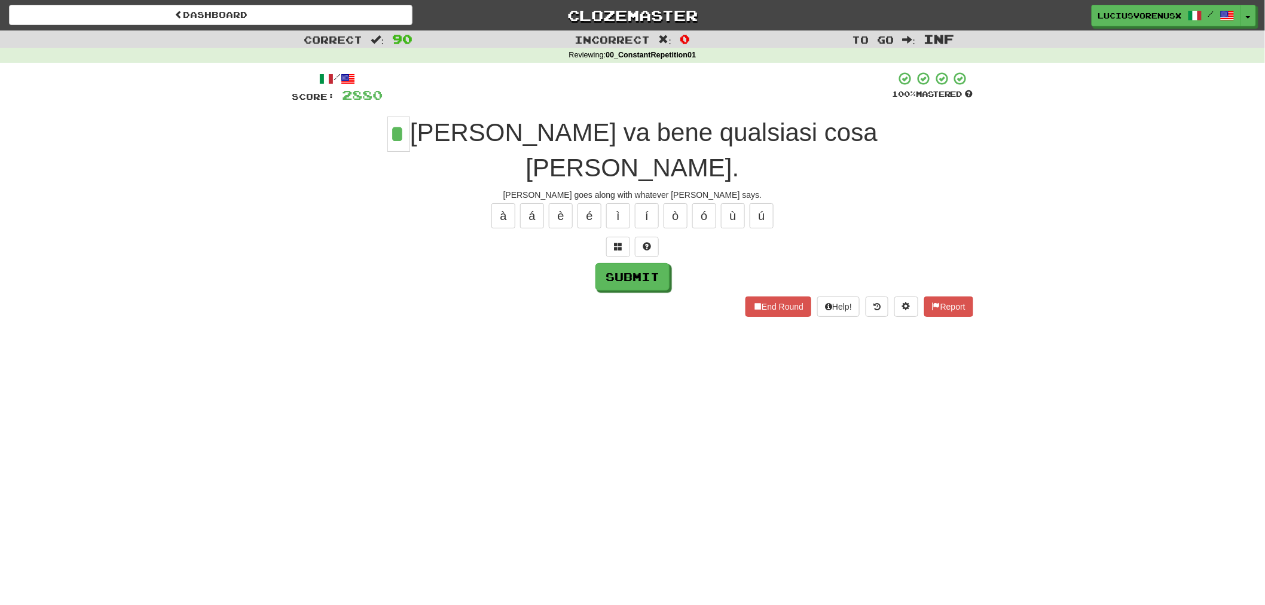
type input "*"
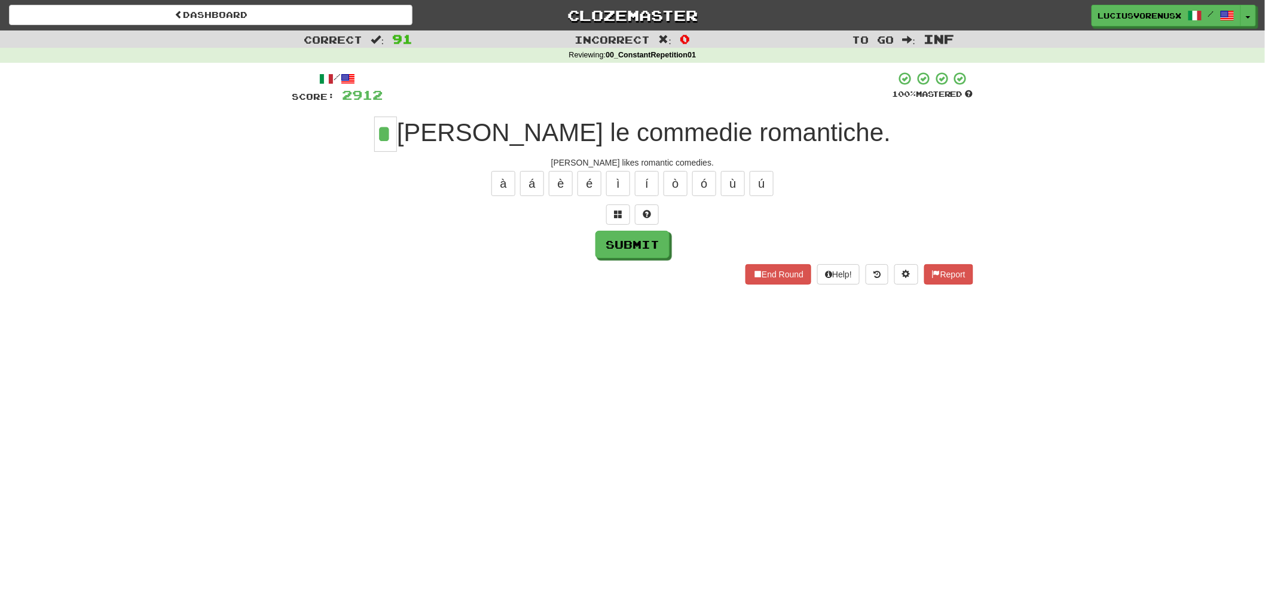
type input "*"
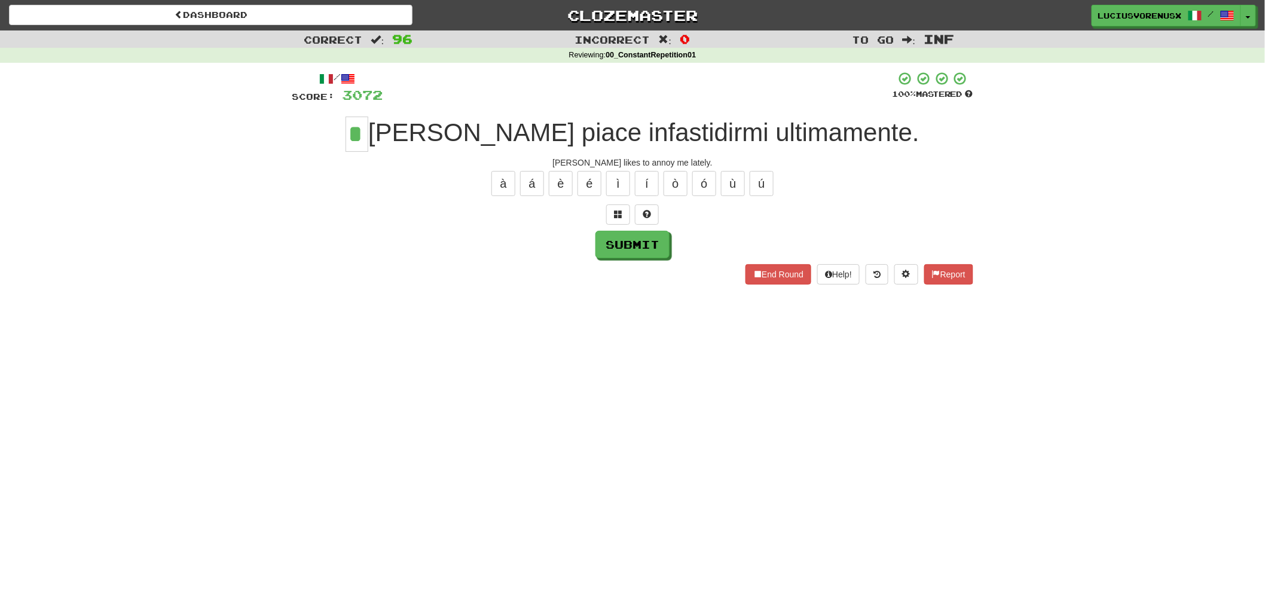
type input "*"
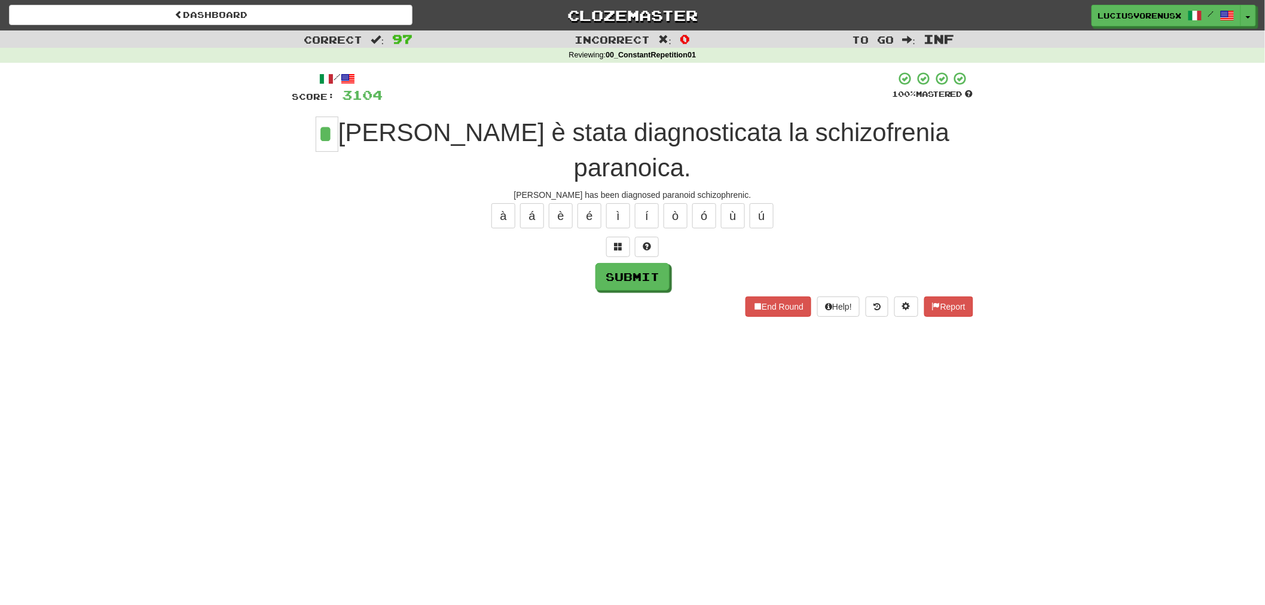
type input "*"
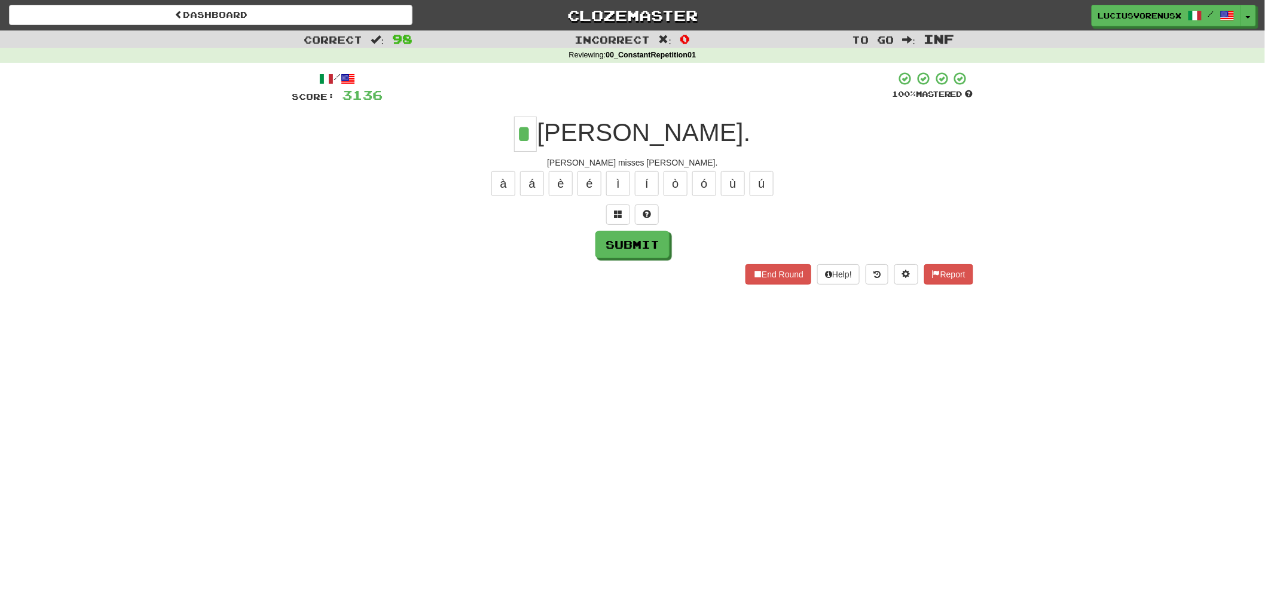
type input "*"
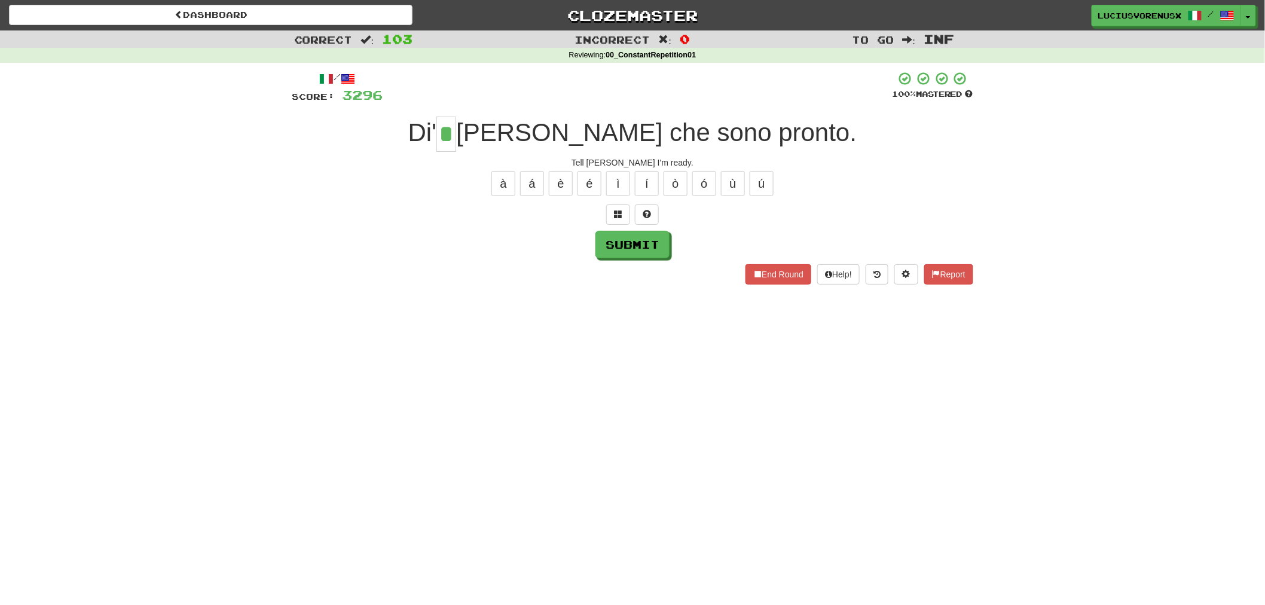
type input "*"
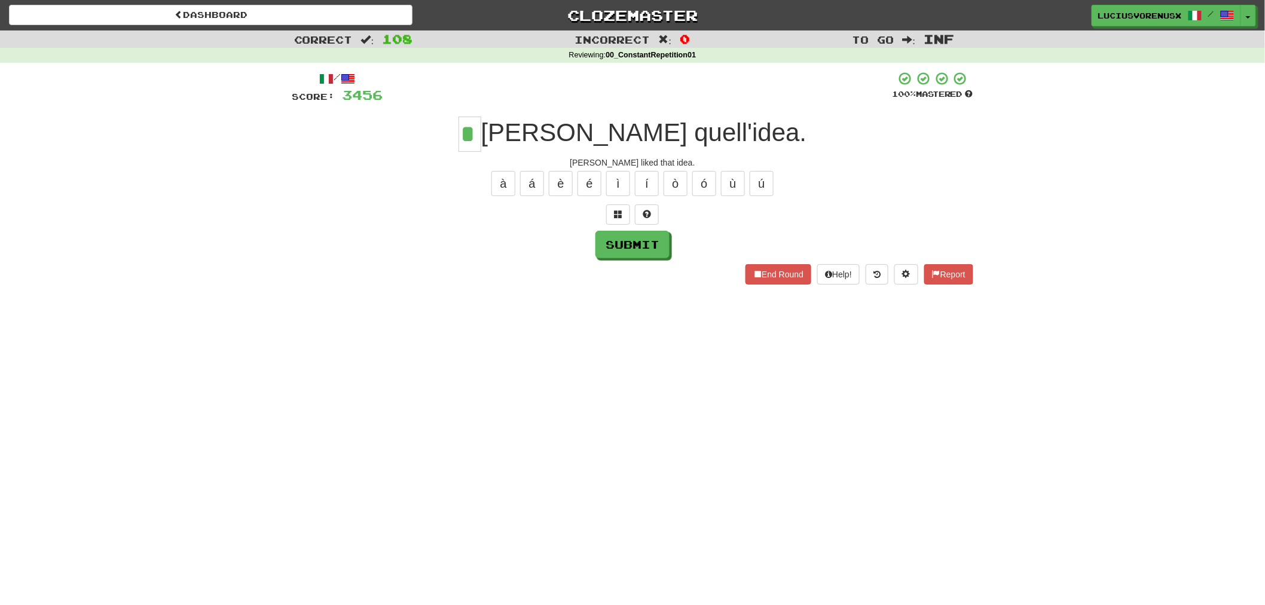
type input "*"
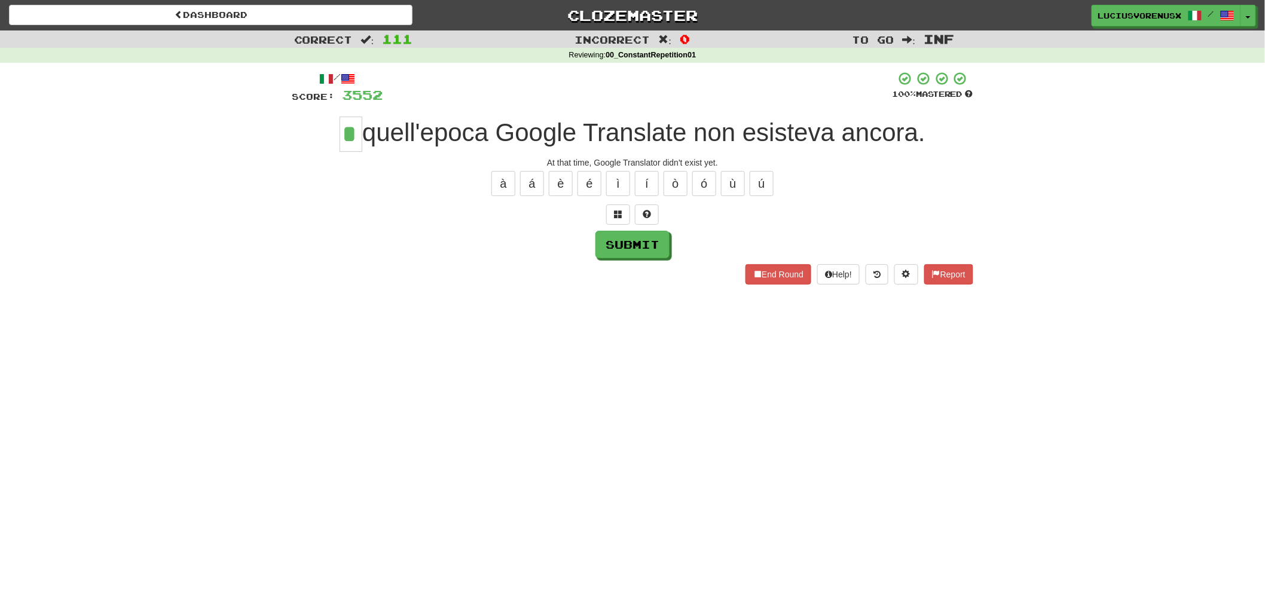
type input "*"
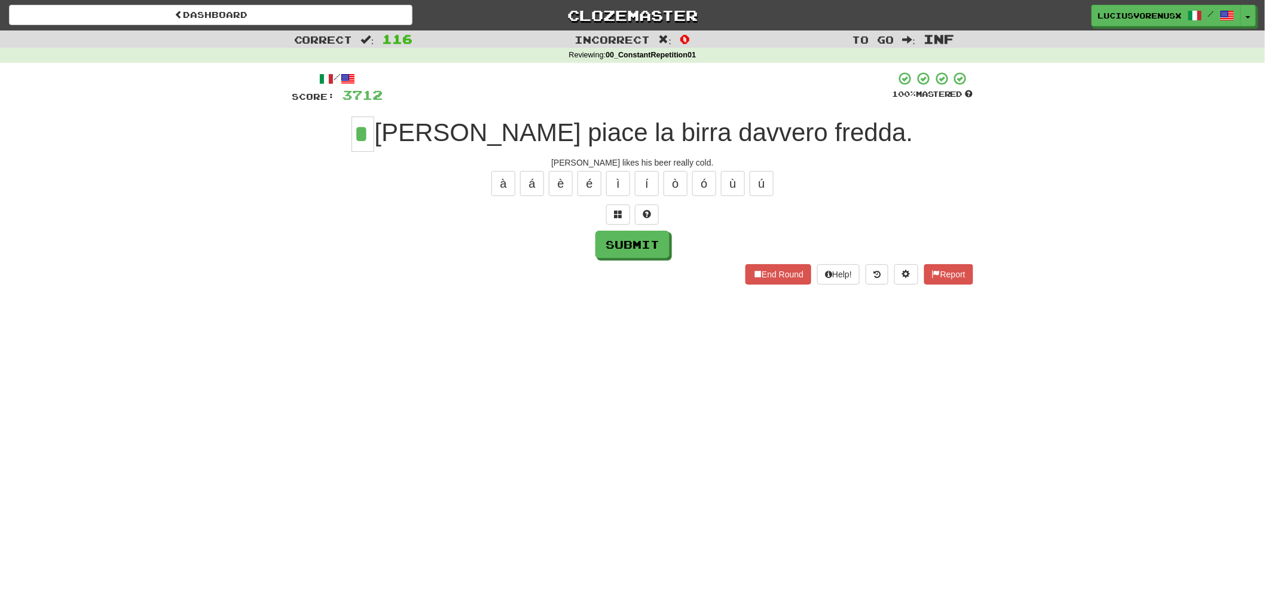
type input "*"
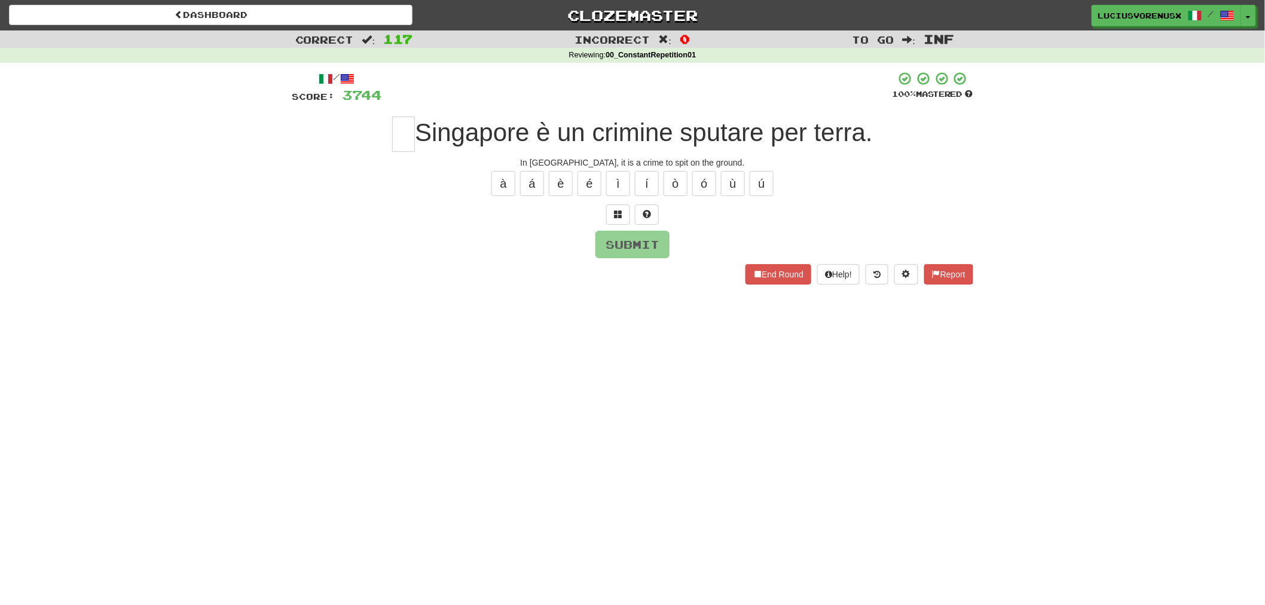
type input "*"
